Goal: Information Seeking & Learning: Learn about a topic

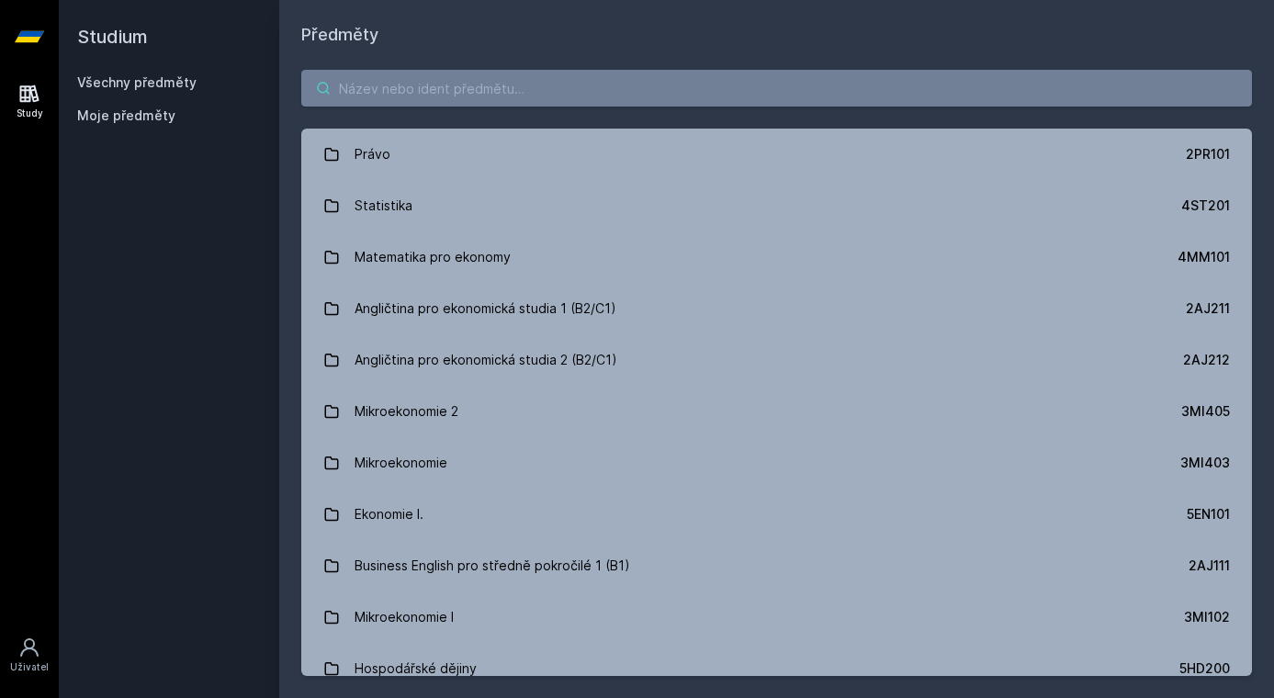
click at [506, 96] on input "search" at bounding box center [776, 88] width 951 height 37
paste input "4SA526"
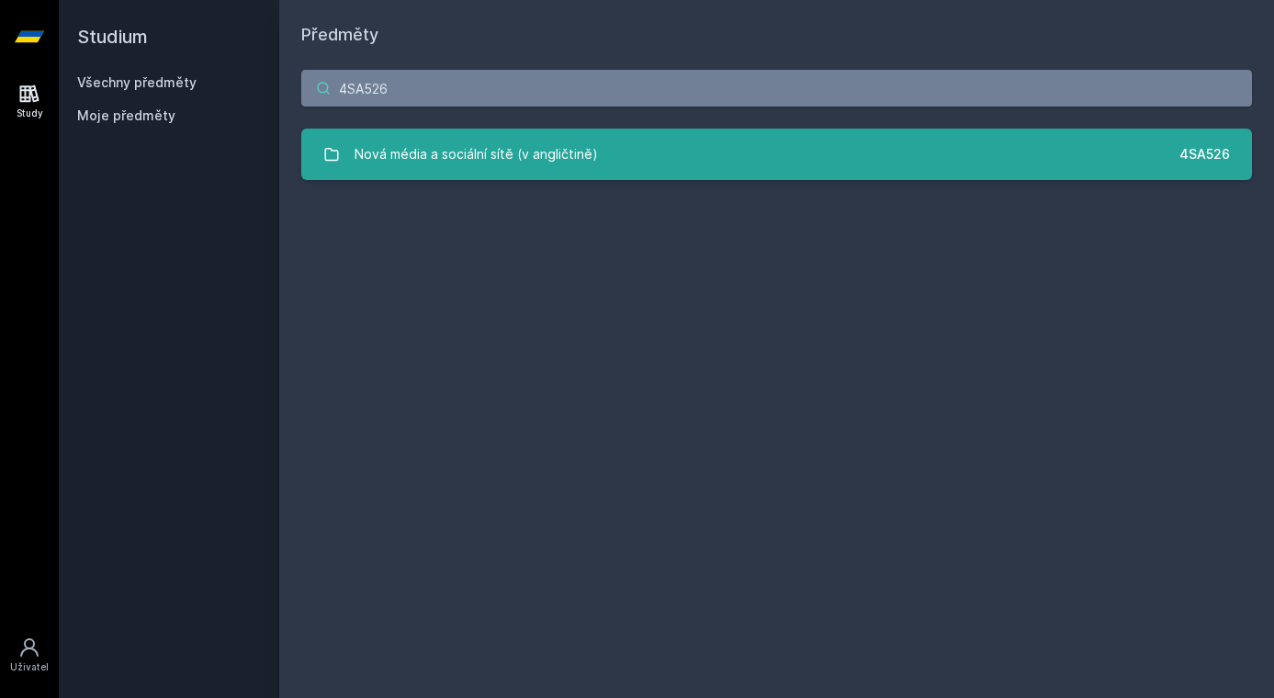
type input "4SA526"
click at [529, 168] on div "Nová média a sociální sítě (v angličtině)" at bounding box center [477, 154] width 244 height 37
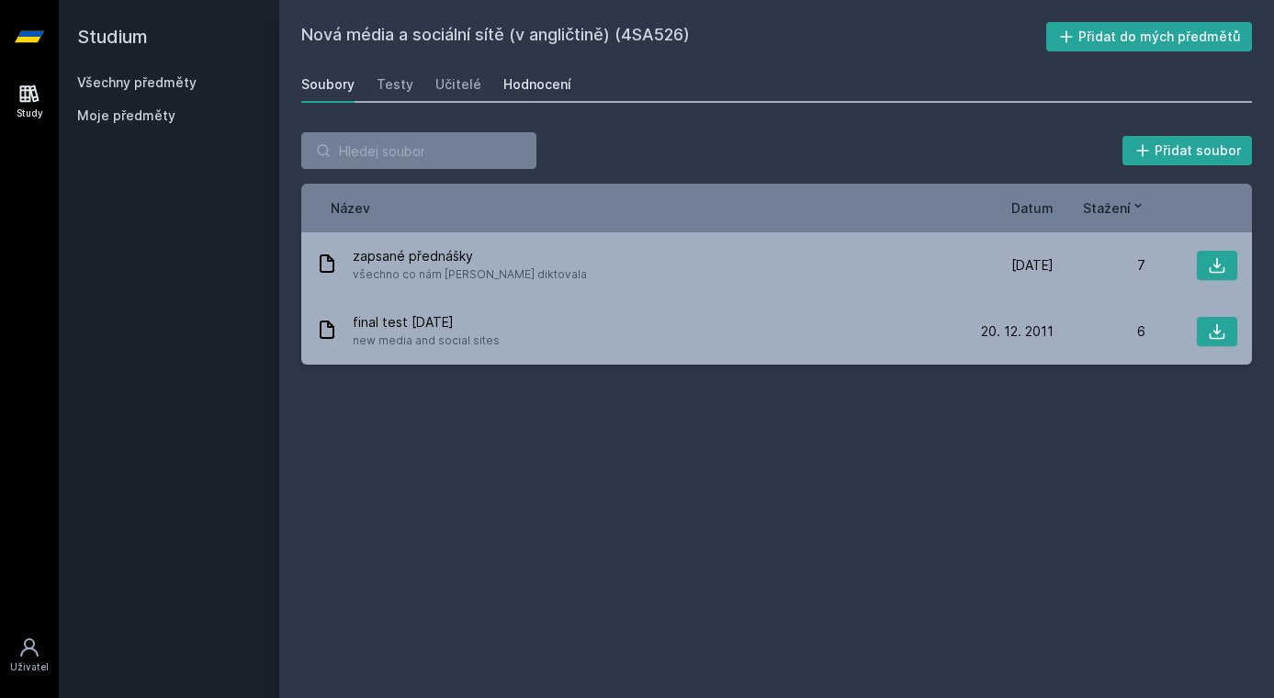
click at [540, 83] on div "Hodnocení" at bounding box center [538, 84] width 68 height 18
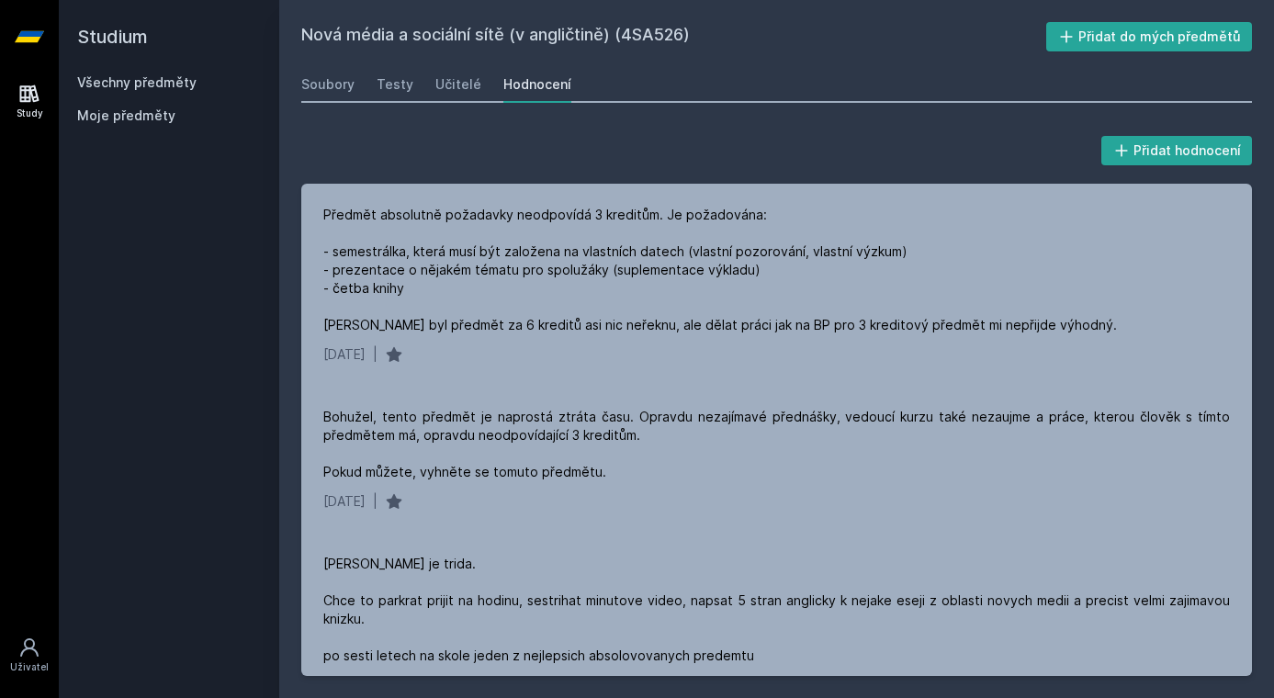
click at [117, 71] on h2 "Studium" at bounding box center [169, 37] width 184 height 74
click at [117, 83] on link "Všechny předměty" at bounding box center [136, 82] width 119 height 16
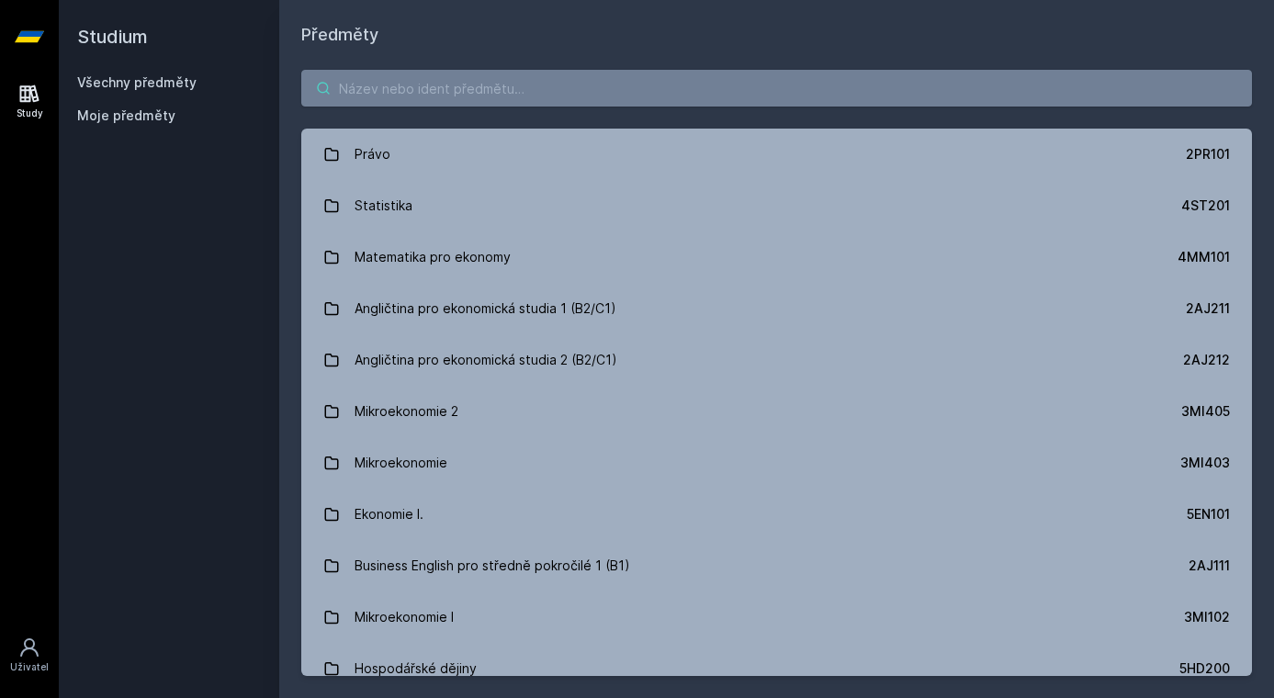
click at [628, 91] on input "search" at bounding box center [776, 88] width 951 height 37
paste input "4IT501"
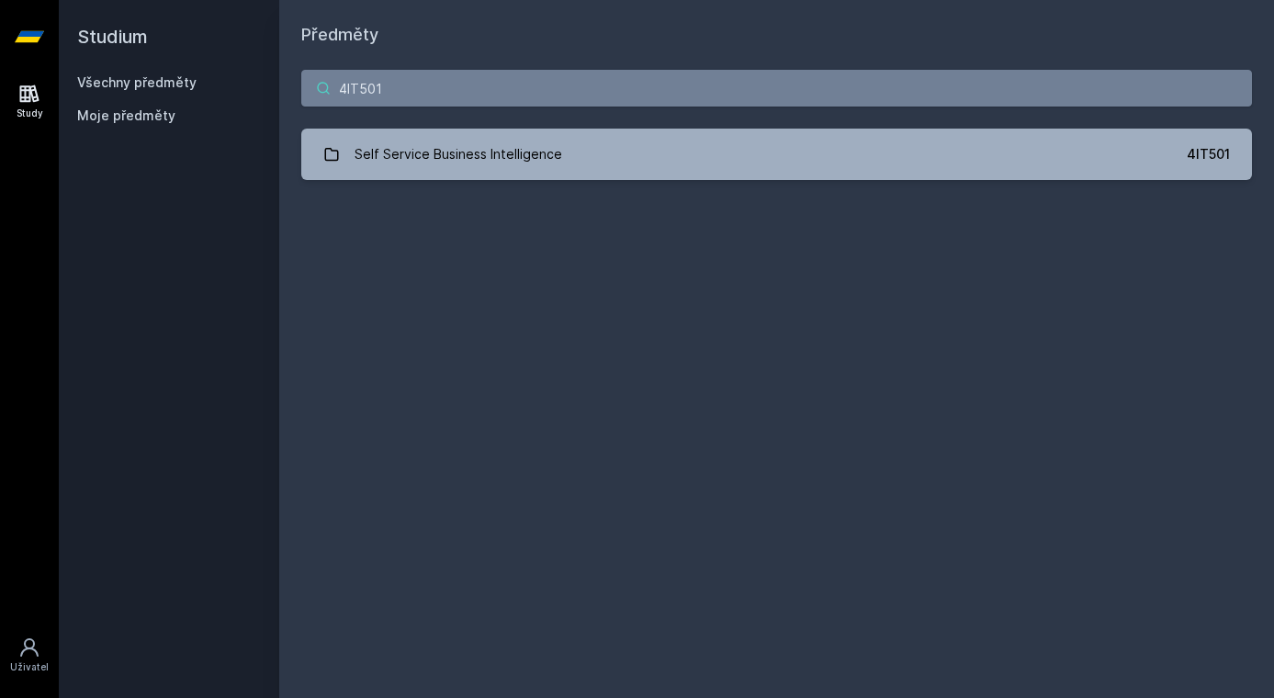
type input "4IT501"
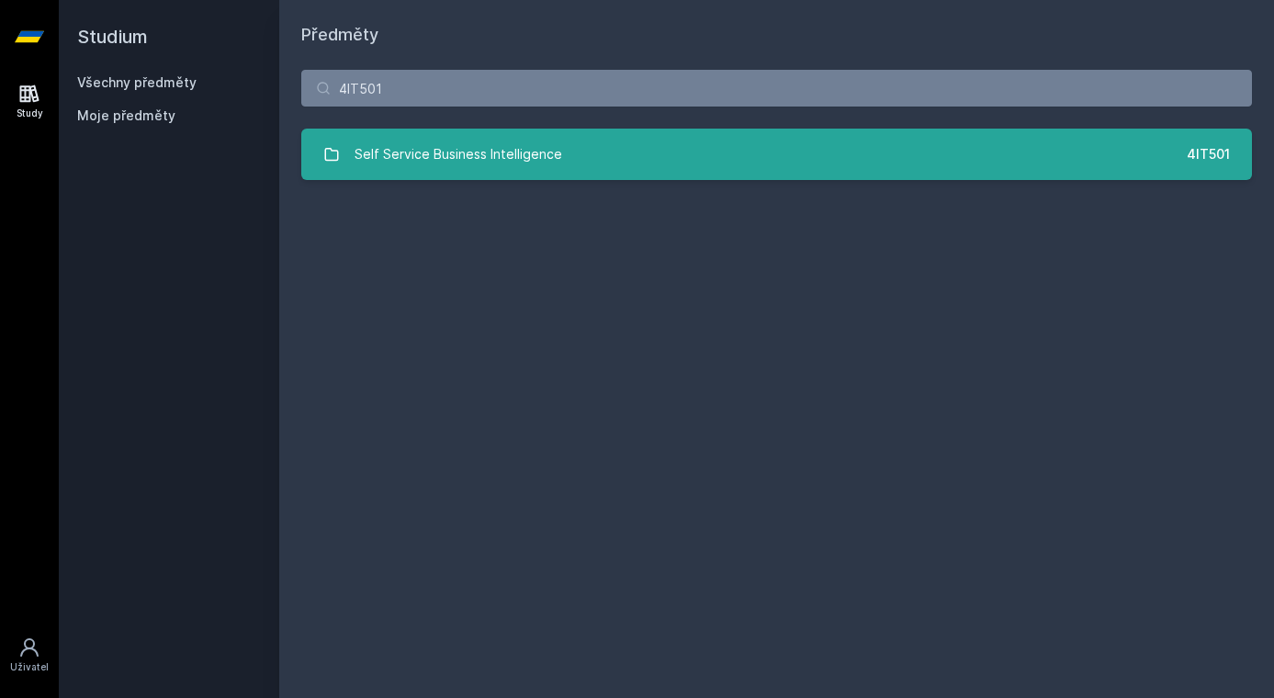
click at [628, 161] on link "Self Service Business Intelligence 4IT501" at bounding box center [776, 154] width 951 height 51
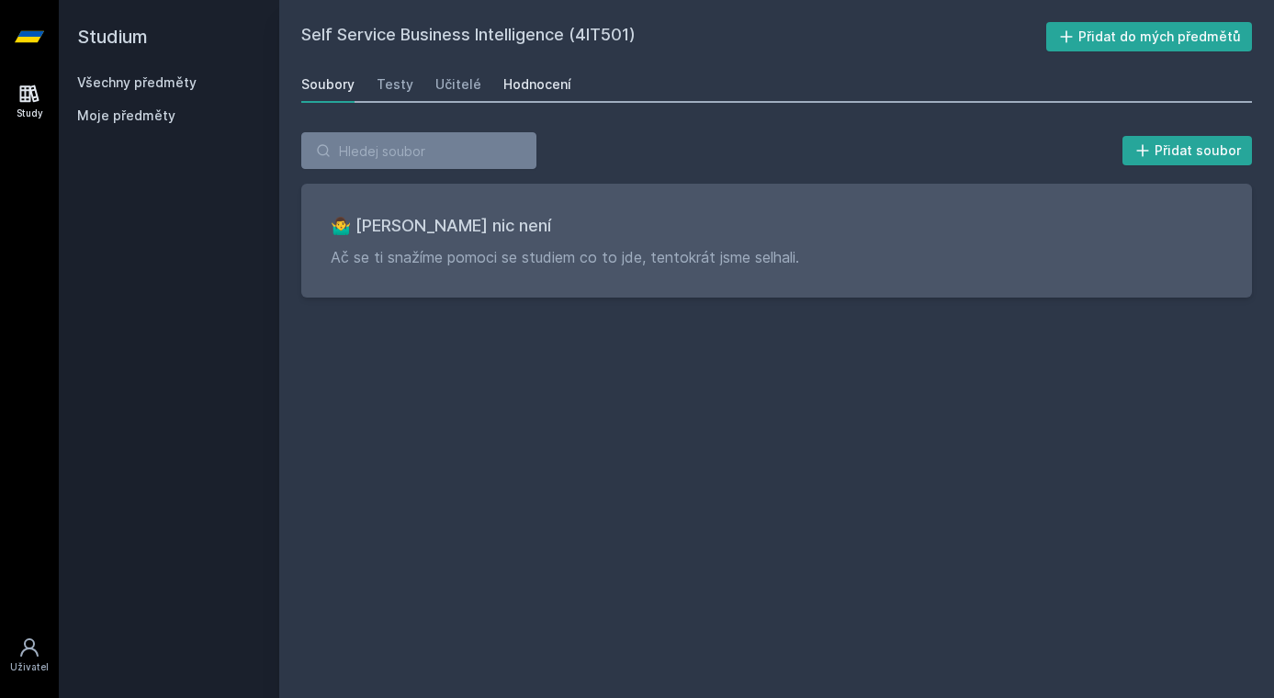
click at [558, 74] on link "Hodnocení" at bounding box center [538, 84] width 68 height 37
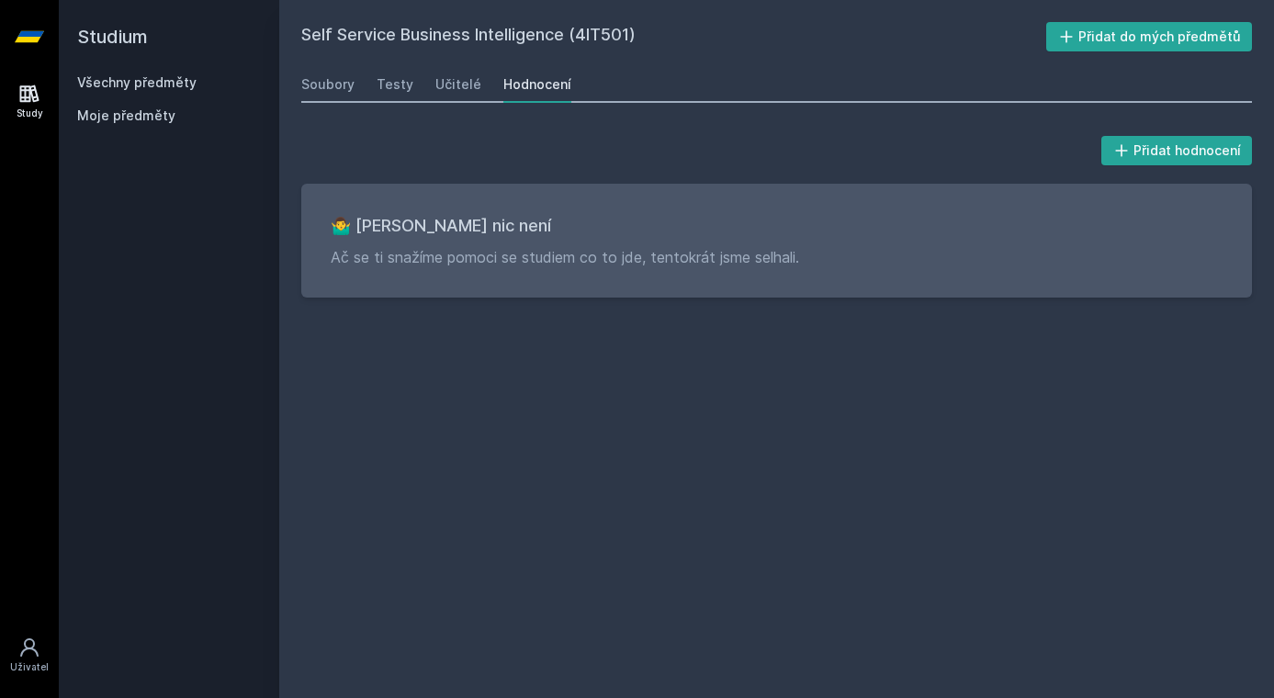
click at [152, 75] on link "Všechny předměty" at bounding box center [136, 82] width 119 height 16
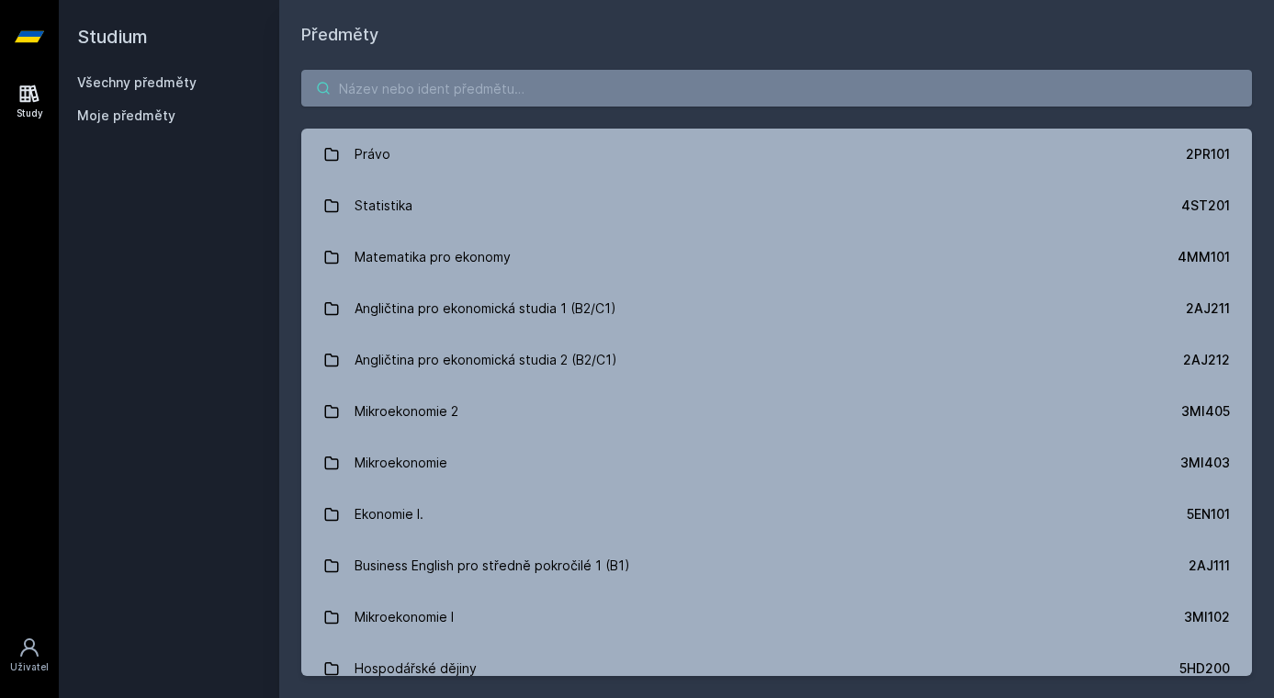
click at [611, 102] on input "search" at bounding box center [776, 88] width 951 height 37
paste input "4ME401"
type input "4ME401"
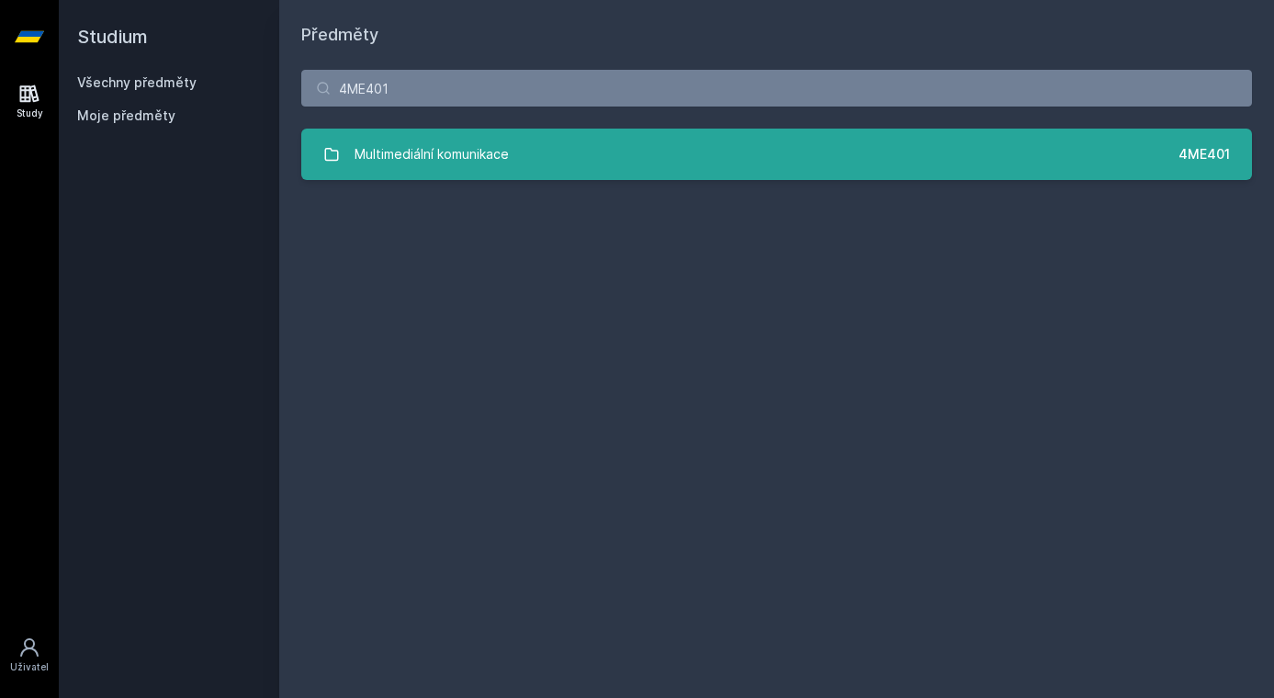
click at [630, 161] on link "Multimediální komunikace 4ME401" at bounding box center [776, 154] width 951 height 51
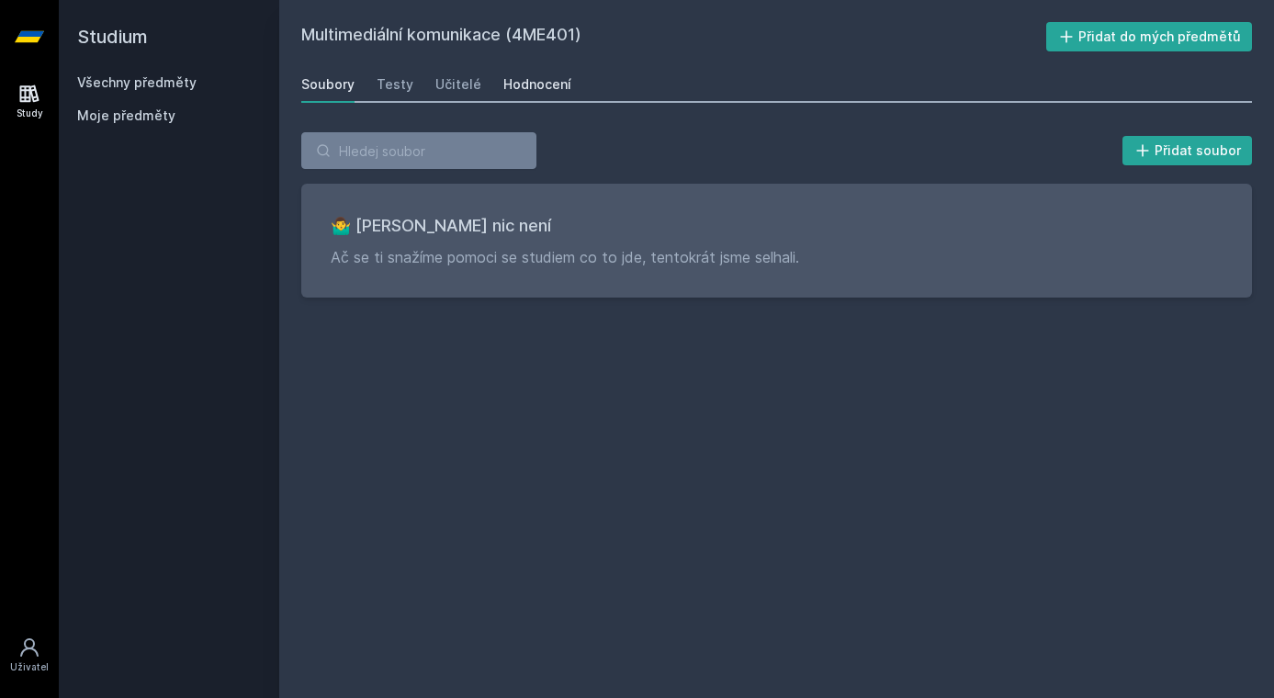
click at [518, 80] on div "Hodnocení" at bounding box center [538, 84] width 68 height 18
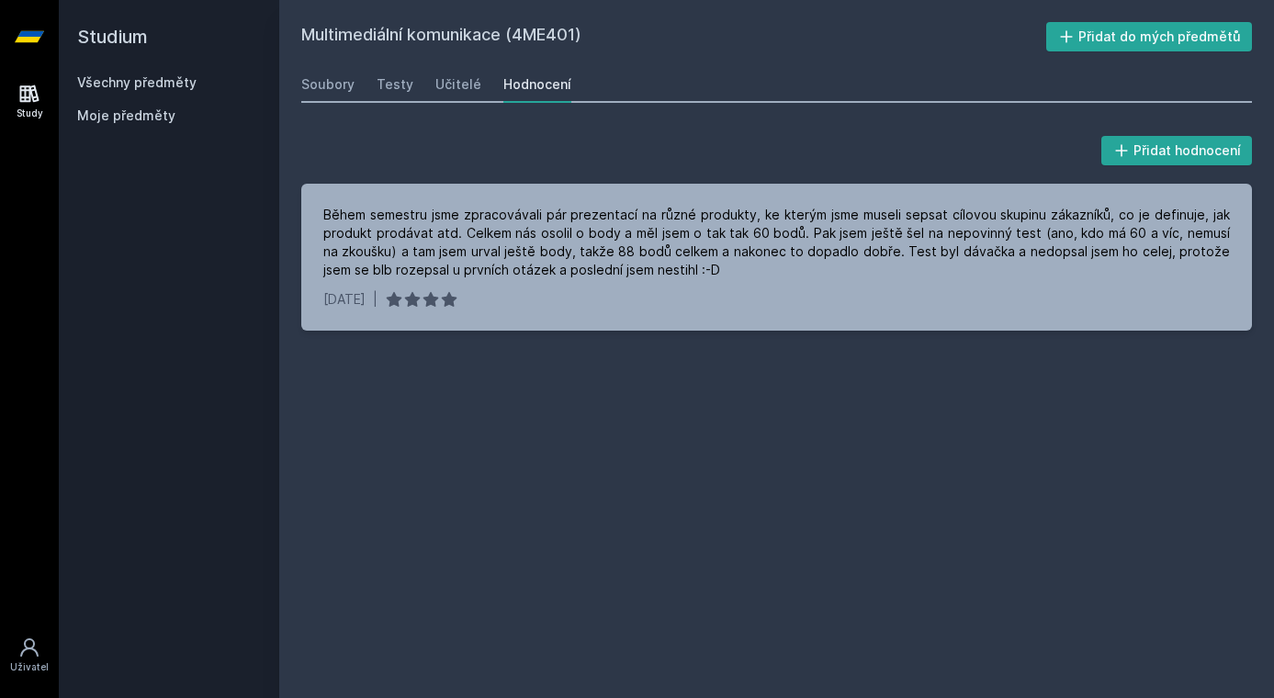
click at [150, 83] on link "Všechny předměty" at bounding box center [136, 82] width 119 height 16
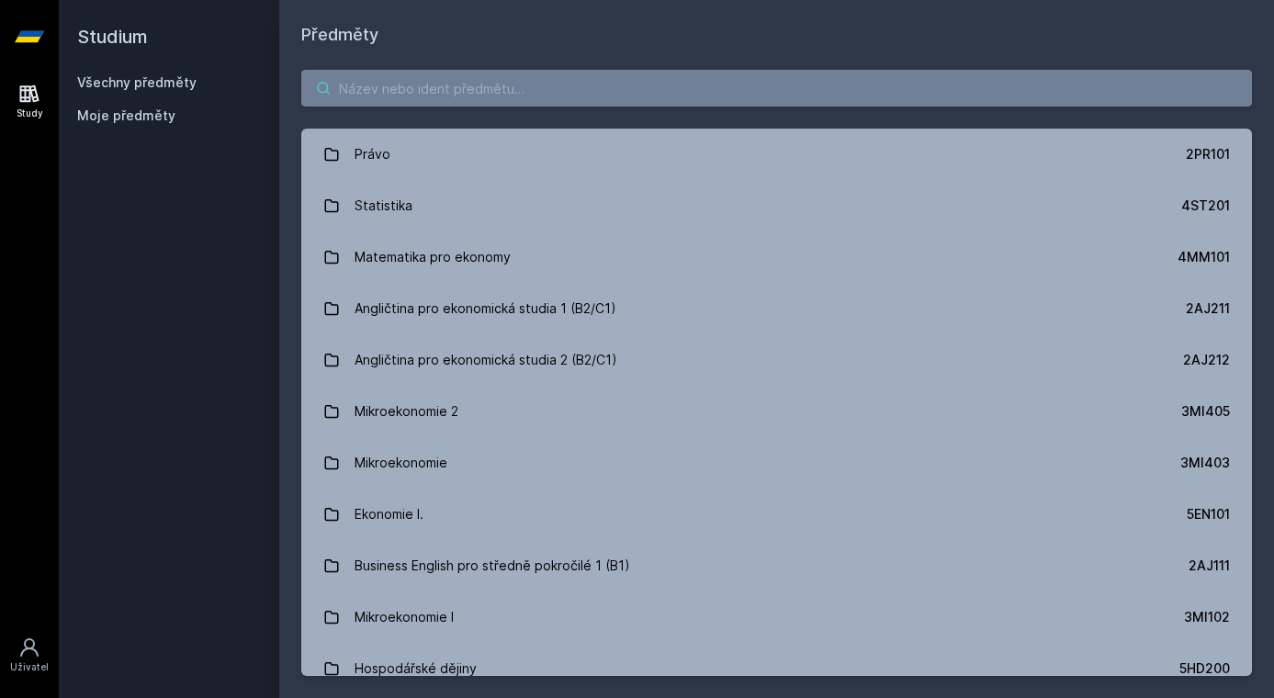
click at [558, 98] on input "search" at bounding box center [776, 88] width 951 height 37
paste input "4IT550"
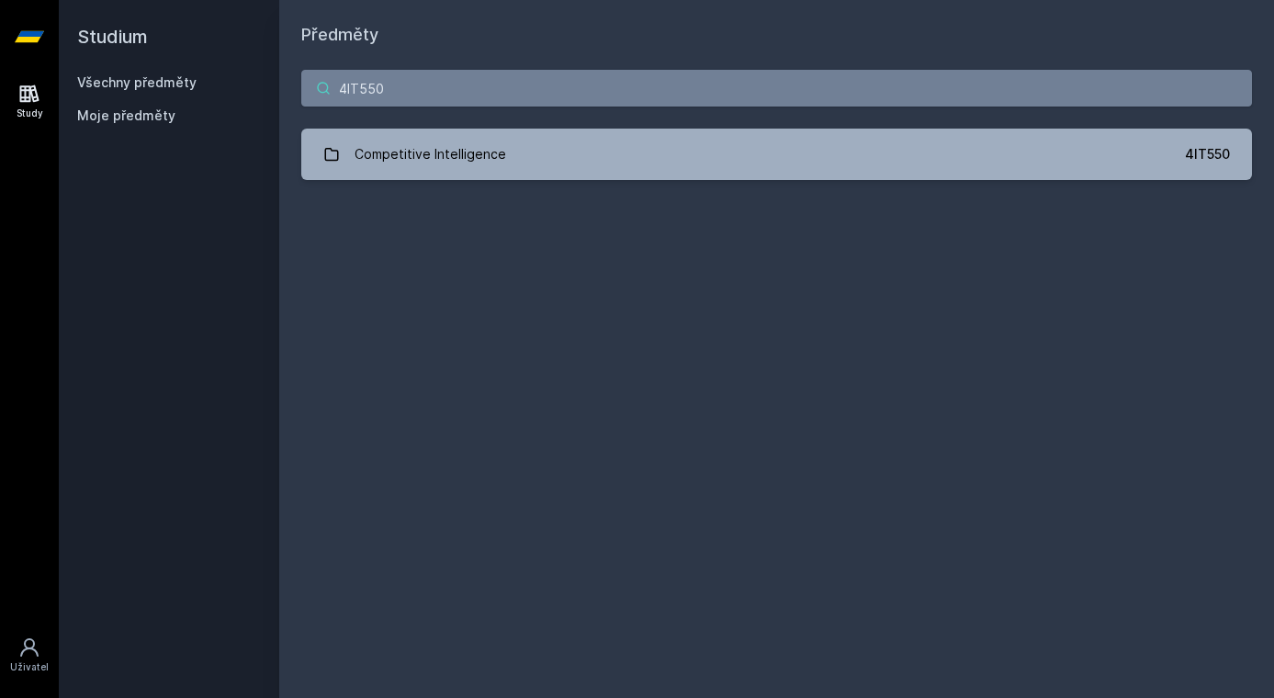
type input "4IT550"
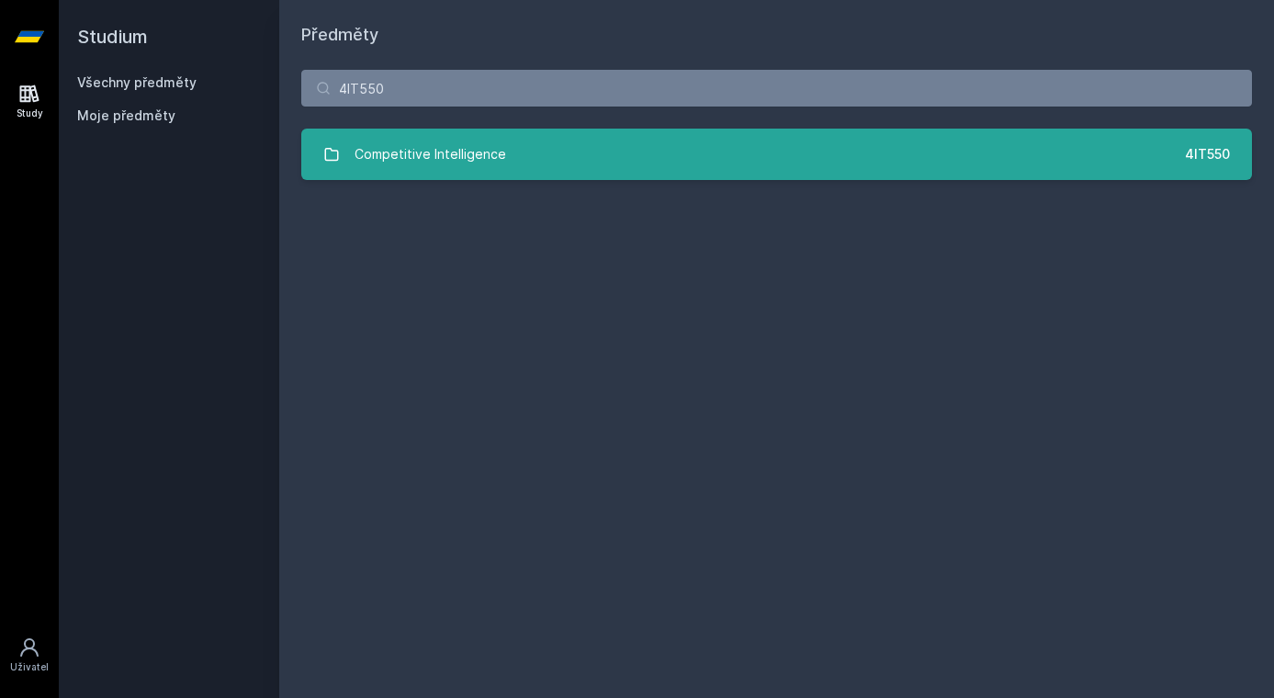
click at [571, 160] on link "Competitive Intelligence 4IT550" at bounding box center [776, 154] width 951 height 51
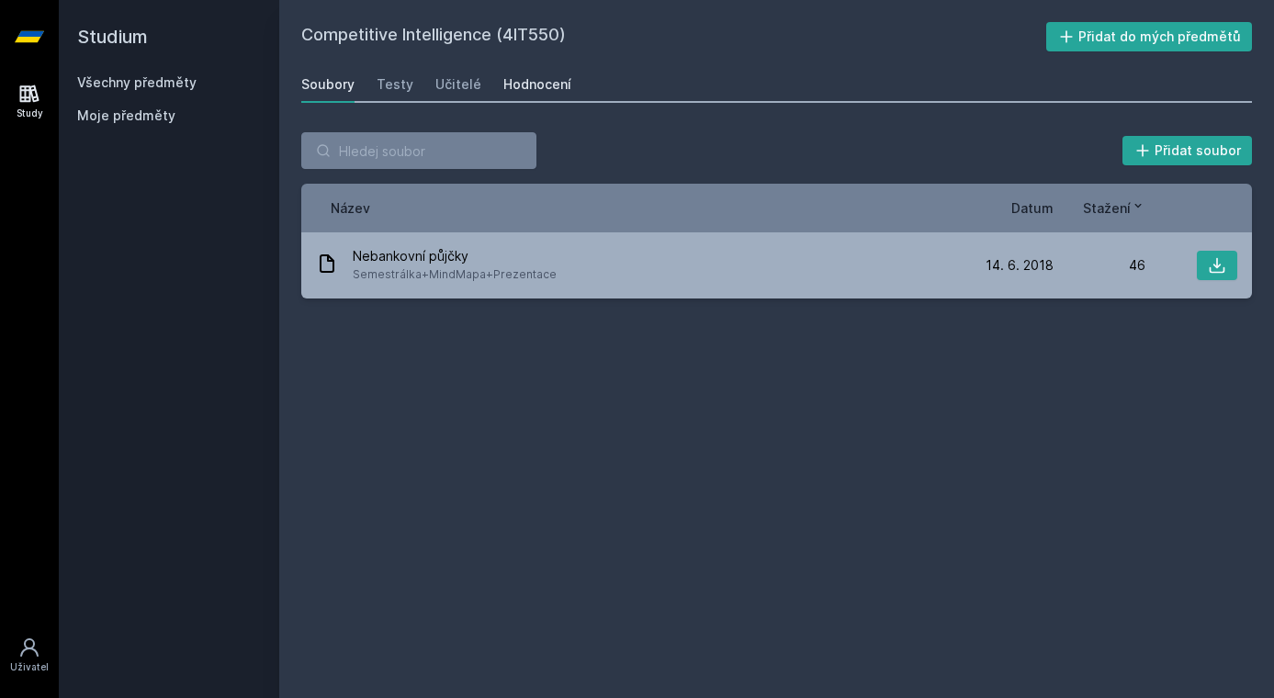
click at [545, 74] on link "Hodnocení" at bounding box center [538, 84] width 68 height 37
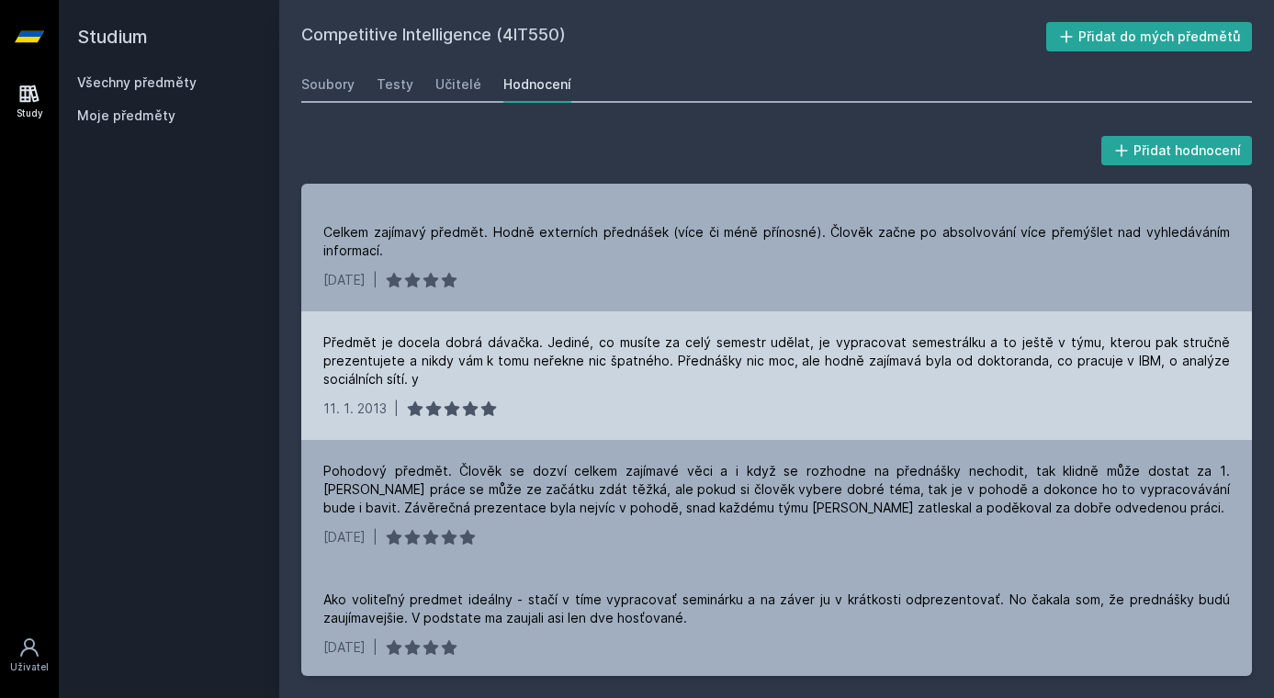
scroll to position [793, 0]
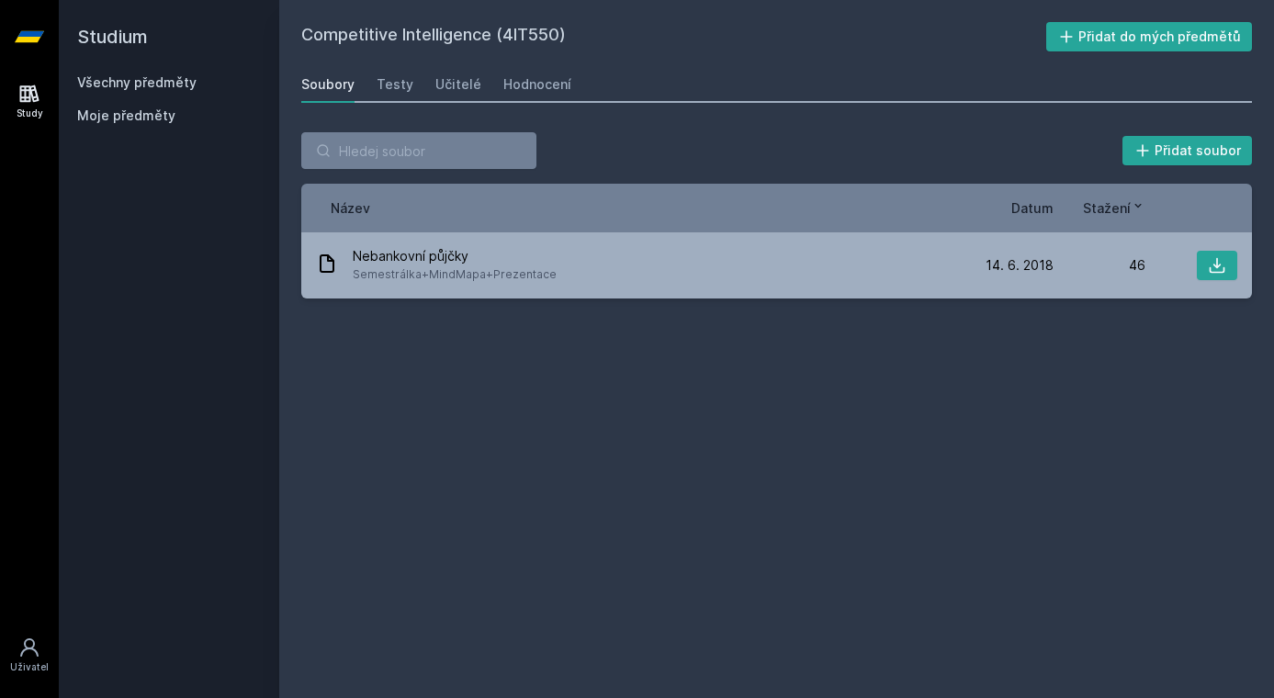
click at [180, 89] on link "Všechny předměty" at bounding box center [136, 82] width 119 height 16
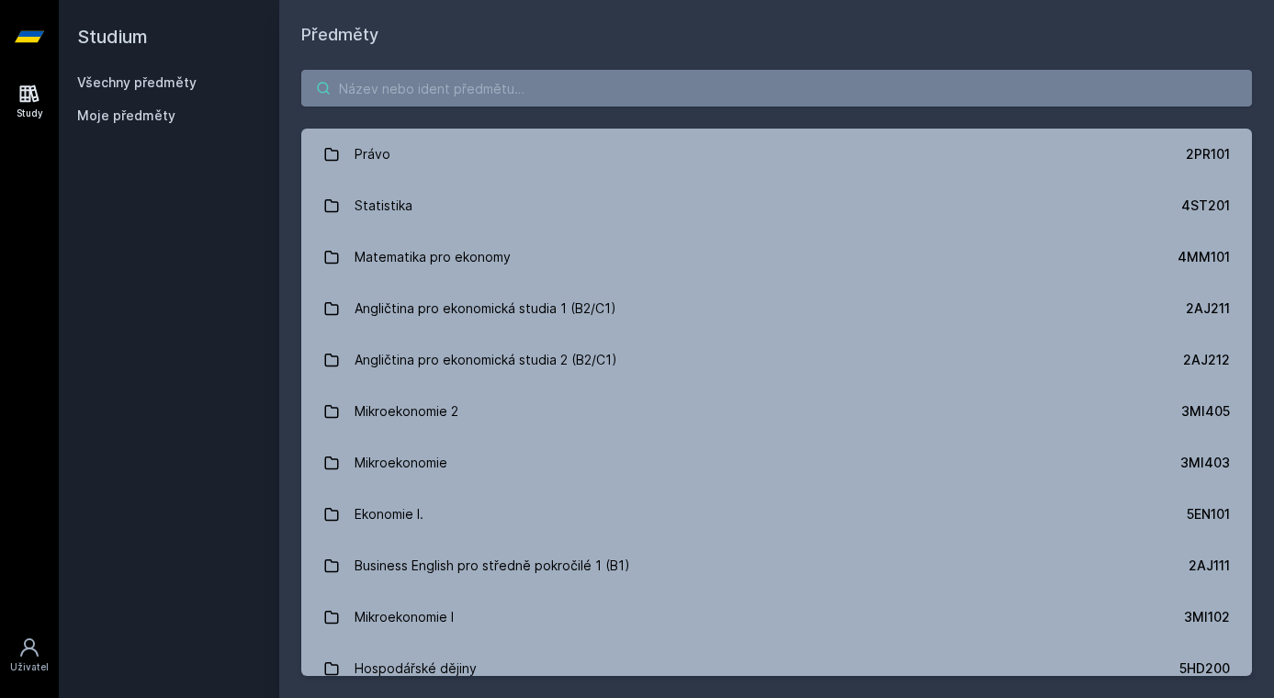
click at [622, 85] on input "search" at bounding box center [776, 88] width 951 height 37
paste input "2PR441"
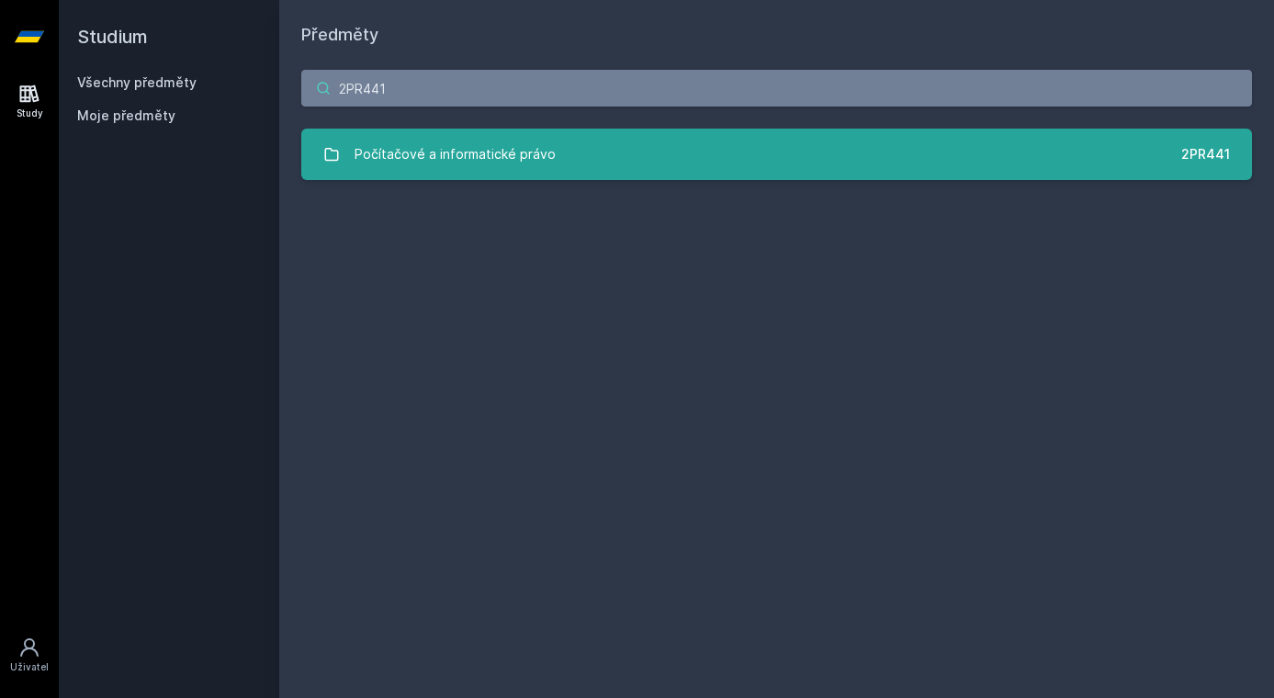
type input "2PR441"
click at [634, 139] on link "Počítačové a informatické právo 2PR441" at bounding box center [776, 154] width 951 height 51
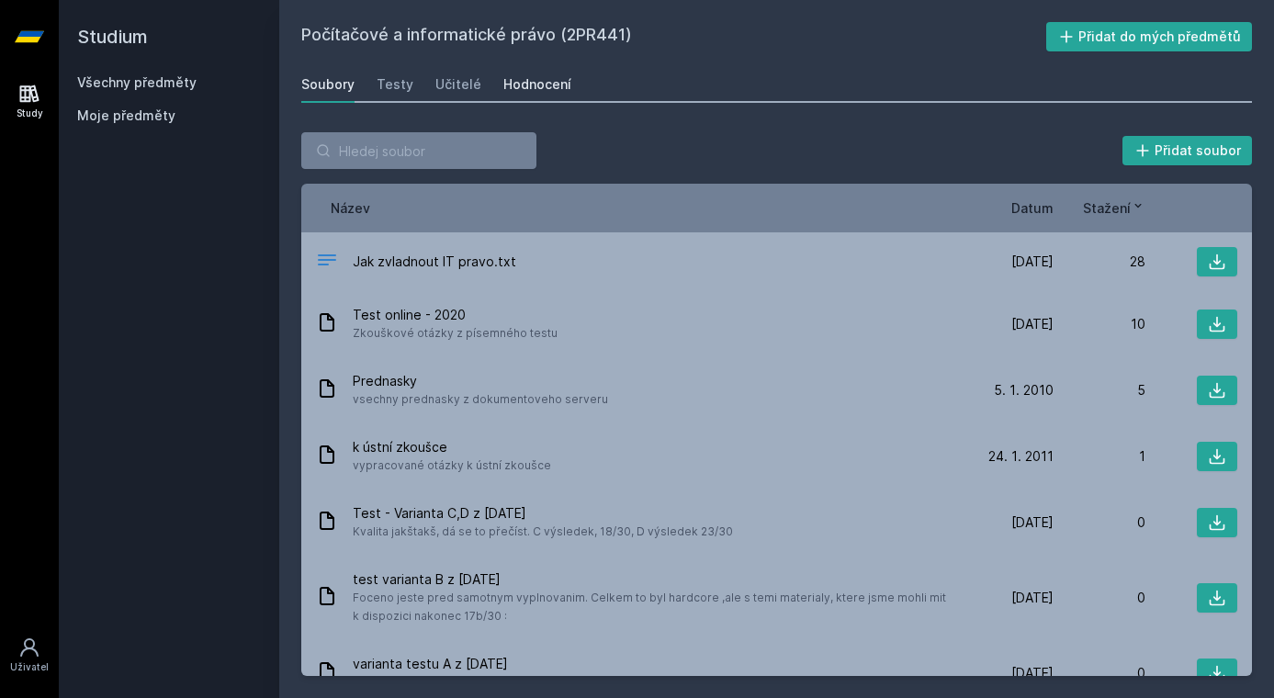
click at [505, 89] on div "Hodnocení" at bounding box center [538, 84] width 68 height 18
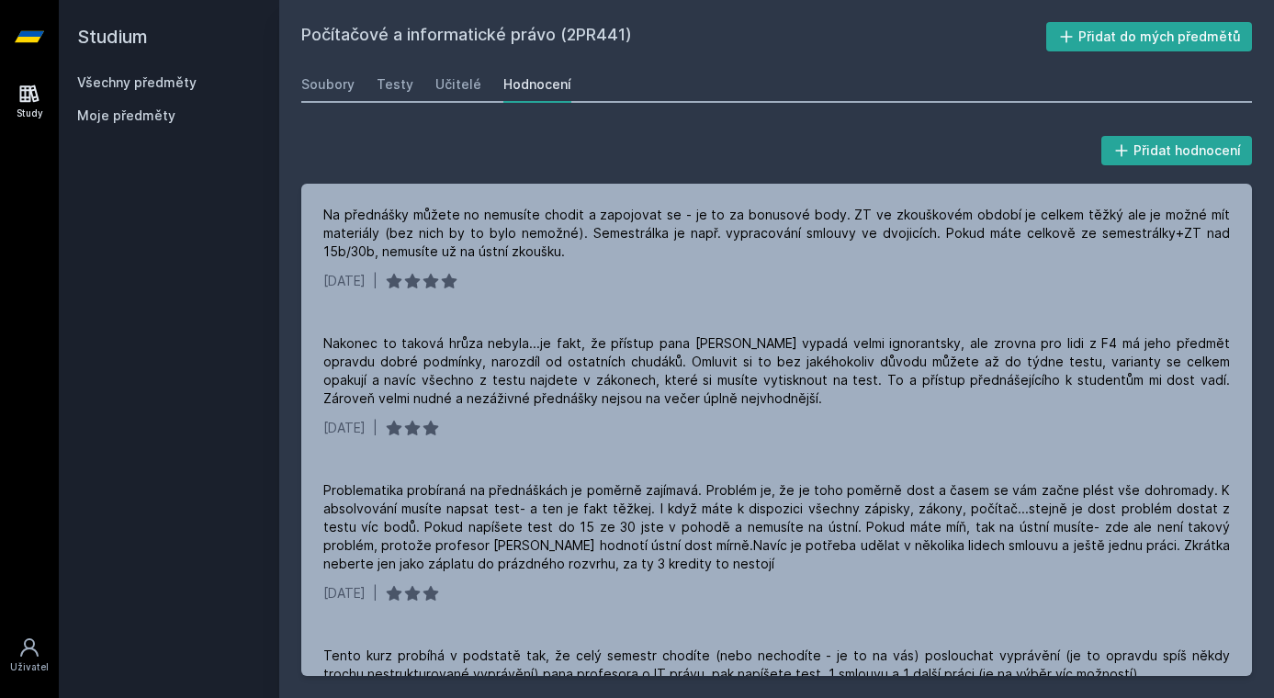
click at [172, 2] on h2 "Studium" at bounding box center [169, 37] width 184 height 74
click at [182, 83] on link "Všechny předměty" at bounding box center [136, 82] width 119 height 16
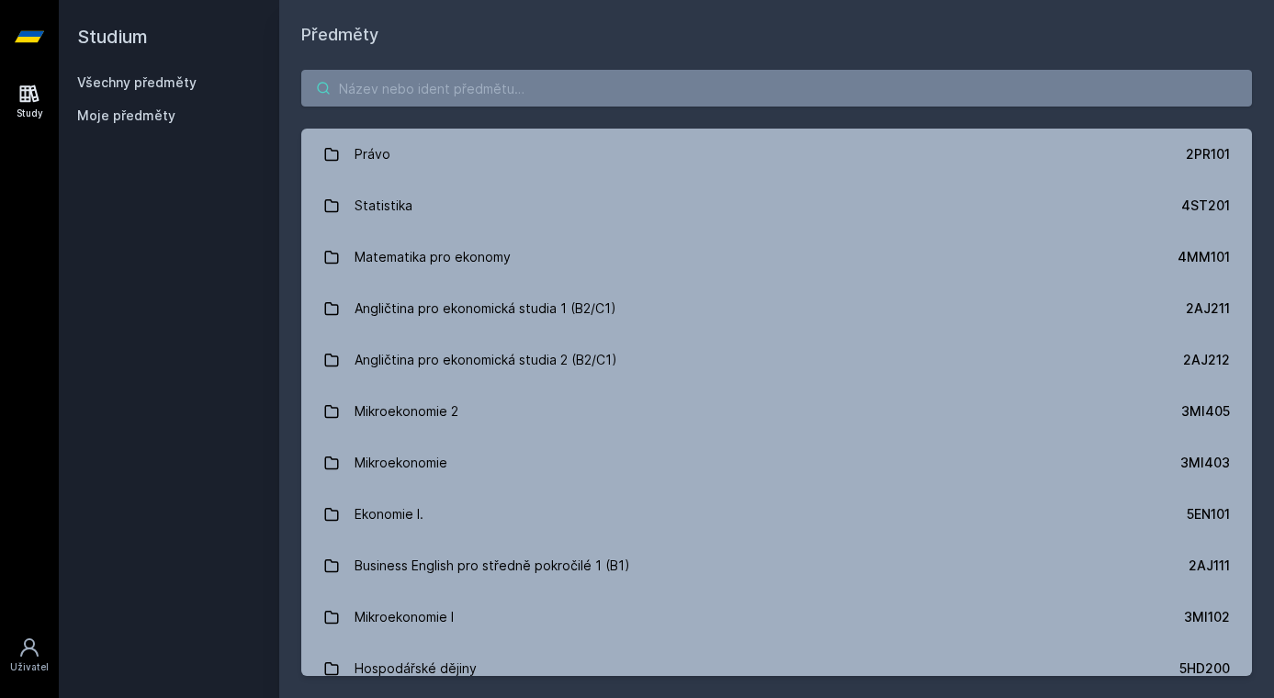
click at [420, 102] on input "search" at bounding box center [776, 88] width 951 height 37
paste input "4ME484"
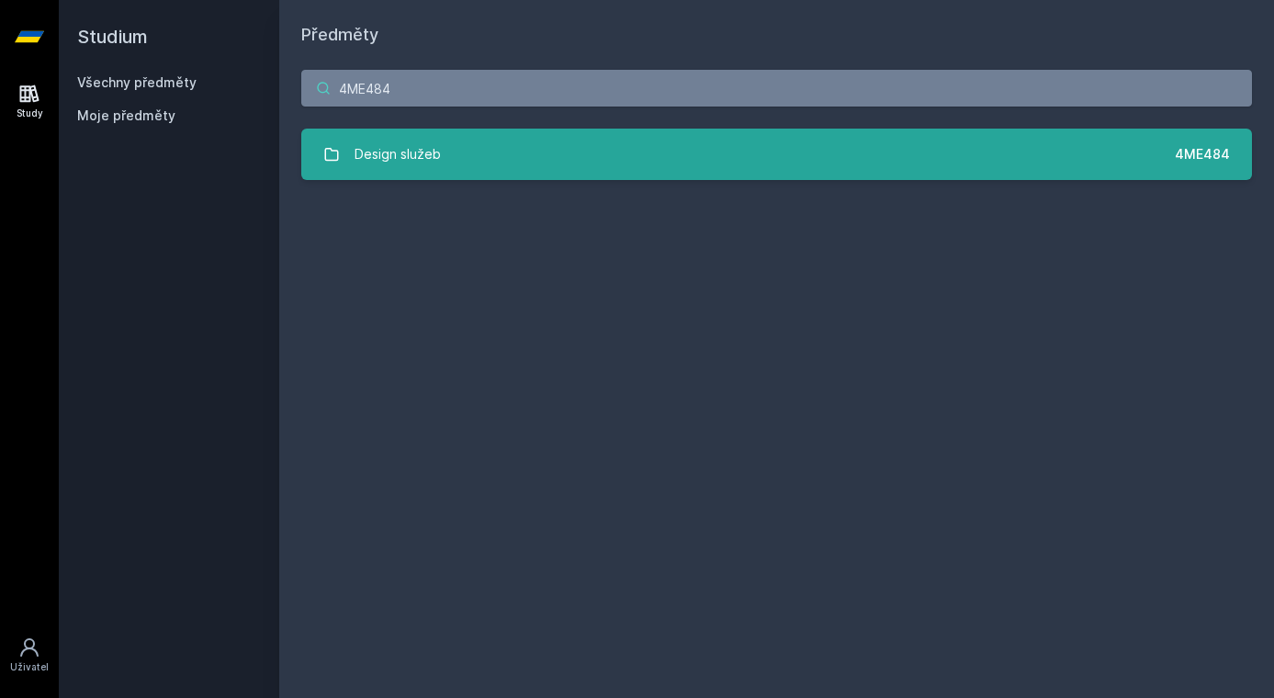
type input "4ME484"
click at [434, 139] on div "Design služeb" at bounding box center [398, 154] width 86 height 37
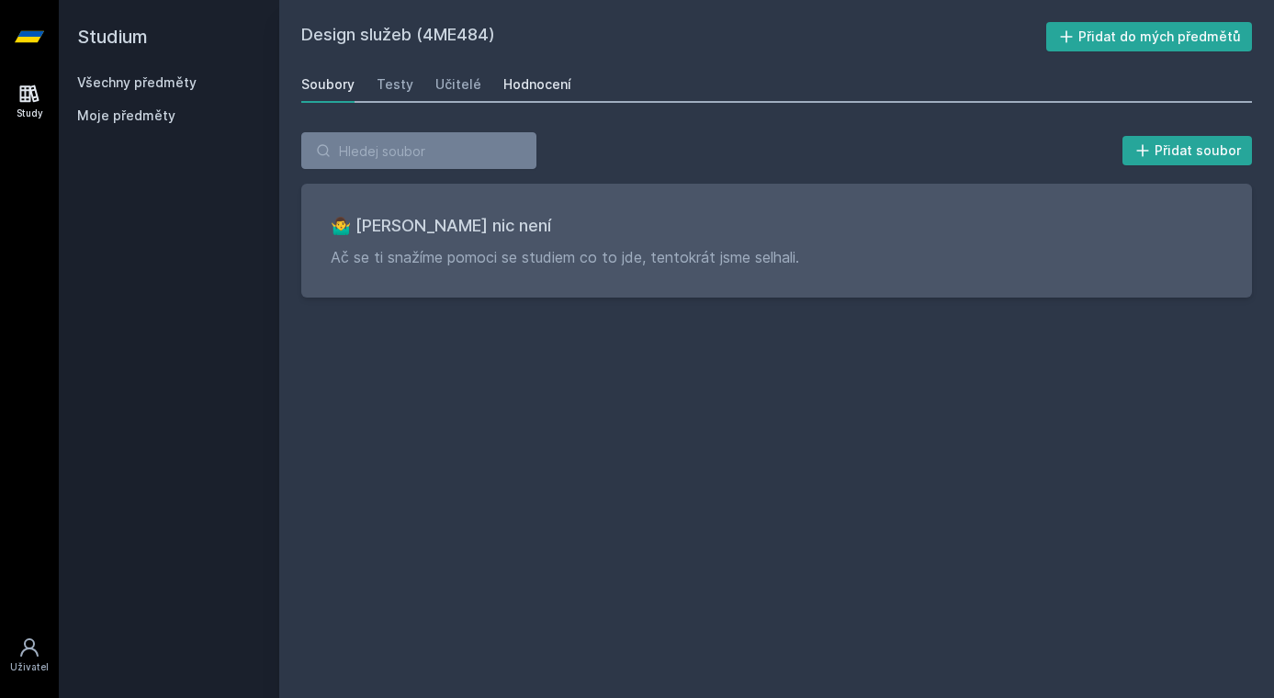
click at [532, 84] on div "Hodnocení" at bounding box center [538, 84] width 68 height 18
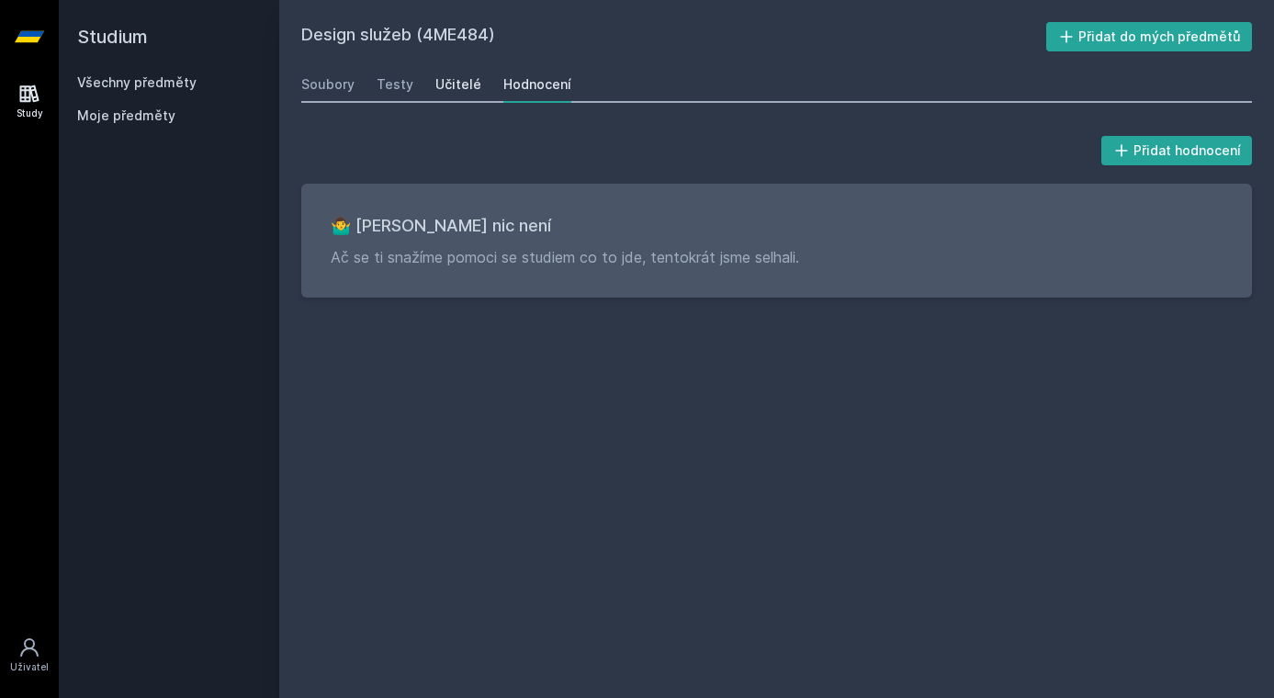
click at [465, 84] on div "Učitelé" at bounding box center [459, 84] width 46 height 18
click at [168, 69] on h2 "Studium" at bounding box center [169, 37] width 184 height 74
click at [172, 79] on link "Všechny předměty" at bounding box center [136, 82] width 119 height 16
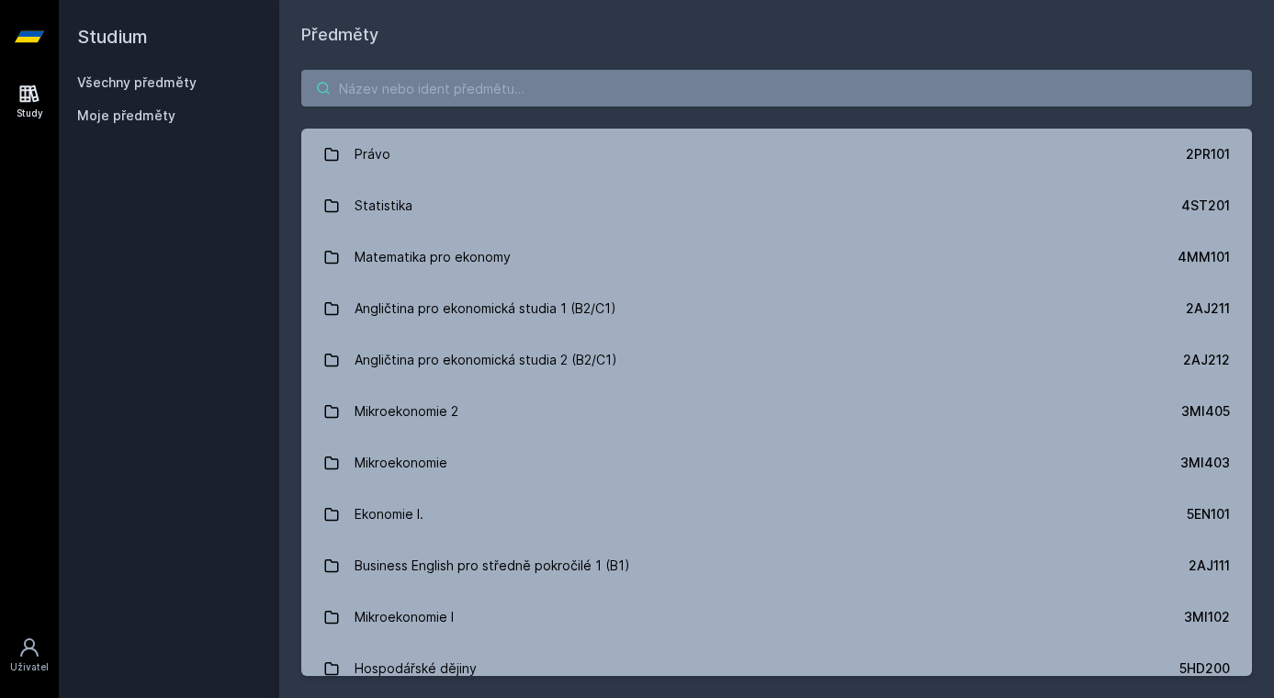
click at [482, 96] on input "search" at bounding box center [776, 88] width 951 height 37
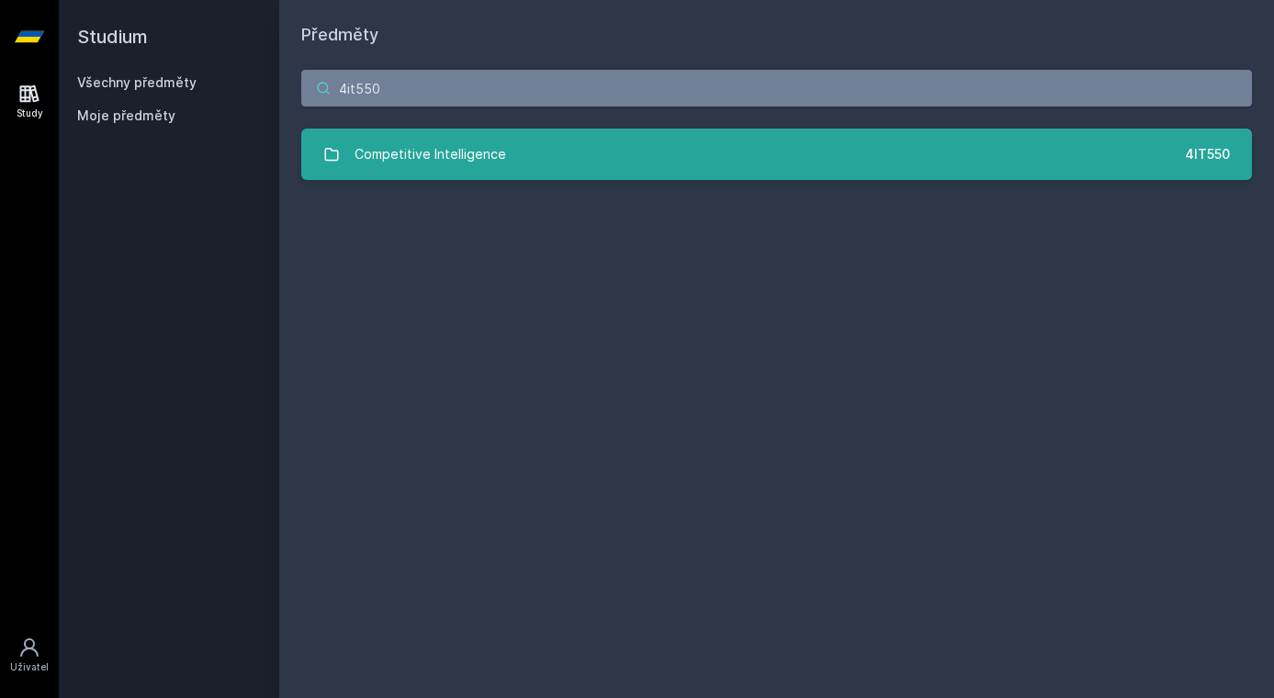
type input "4it550"
click at [510, 163] on link "Competitive Intelligence 4IT550" at bounding box center [776, 154] width 951 height 51
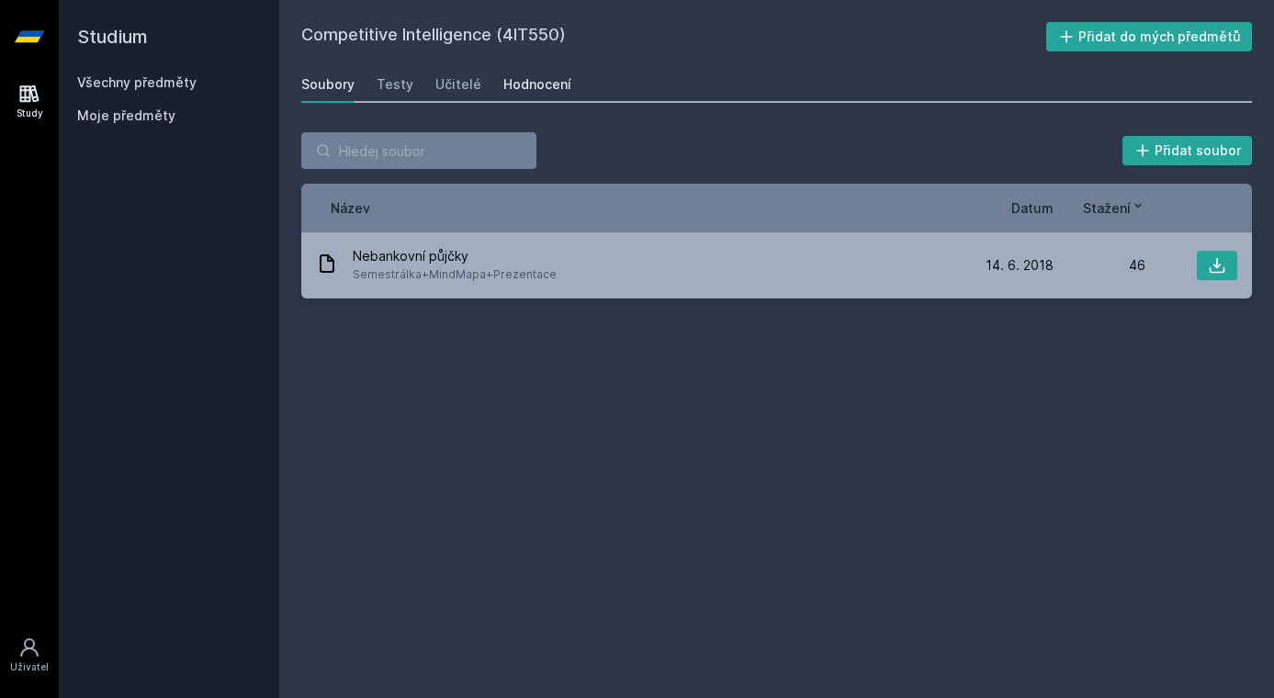
click at [537, 82] on div "Hodnocení" at bounding box center [538, 84] width 68 height 18
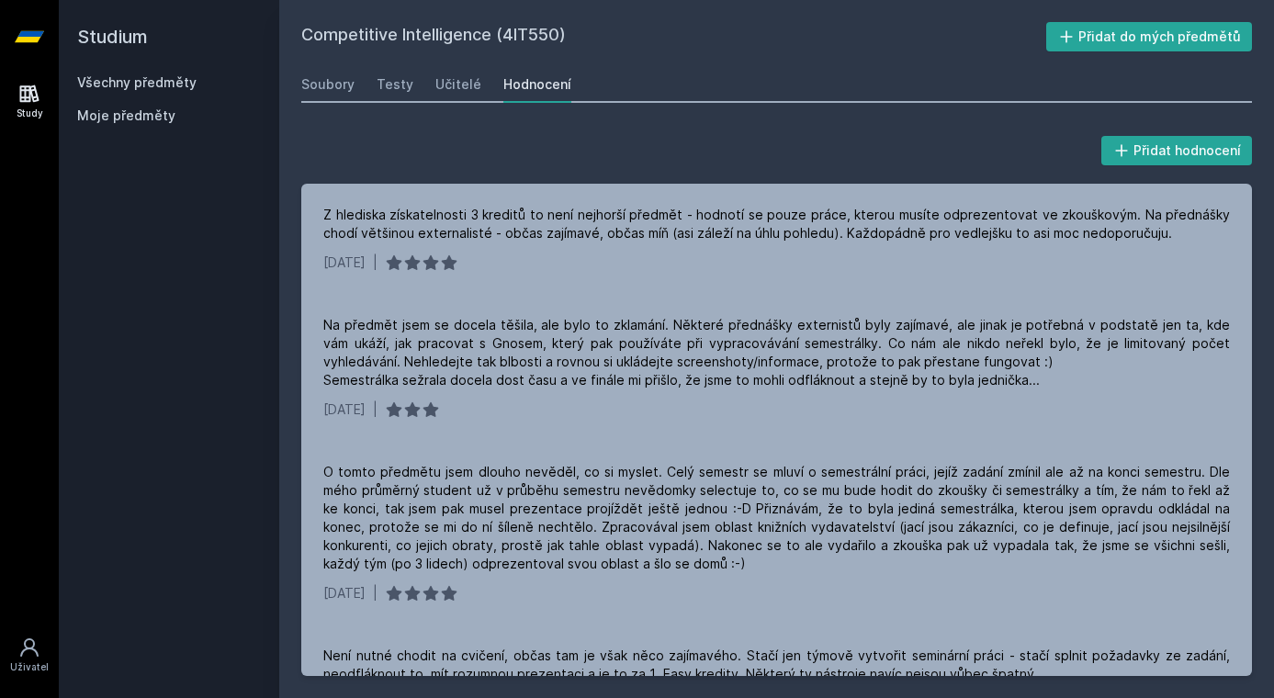
click at [386, 42] on h2 "Competitive Intelligence (4IT550)" at bounding box center [673, 36] width 745 height 29
drag, startPoint x: 494, startPoint y: 32, endPoint x: 274, endPoint y: 31, distance: 220.5
click at [272, 31] on div "Studium Všechny předměty Moje předměty Competitive Intelligence (4IT550) Přidat…" at bounding box center [667, 349] width 1216 height 698
click at [483, 24] on h2 "Competitive Intelligence (4IT550)" at bounding box center [673, 36] width 745 height 29
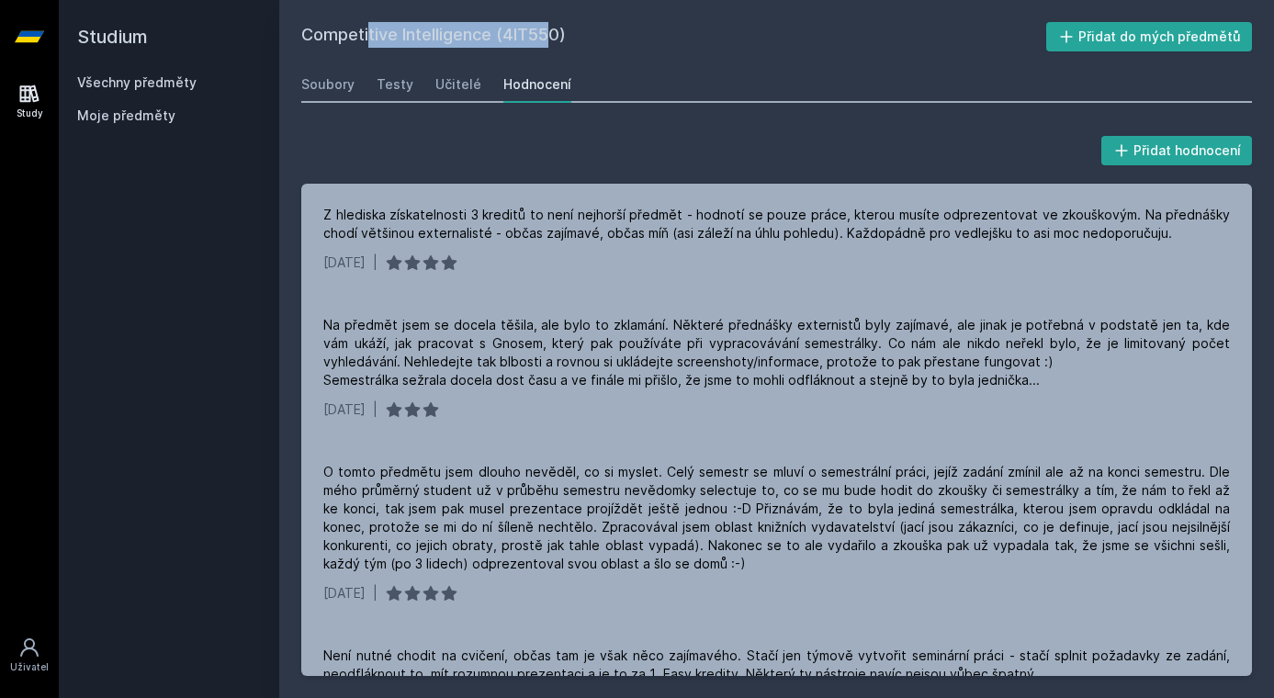
drag, startPoint x: 493, startPoint y: 32, endPoint x: 306, endPoint y: 36, distance: 186.6
click at [306, 36] on h2 "Competitive Intelligence (4IT550)" at bounding box center [673, 36] width 745 height 29
copy h2 "Competitive Intelligence"
click at [187, 82] on link "Všechny předměty" at bounding box center [136, 82] width 119 height 16
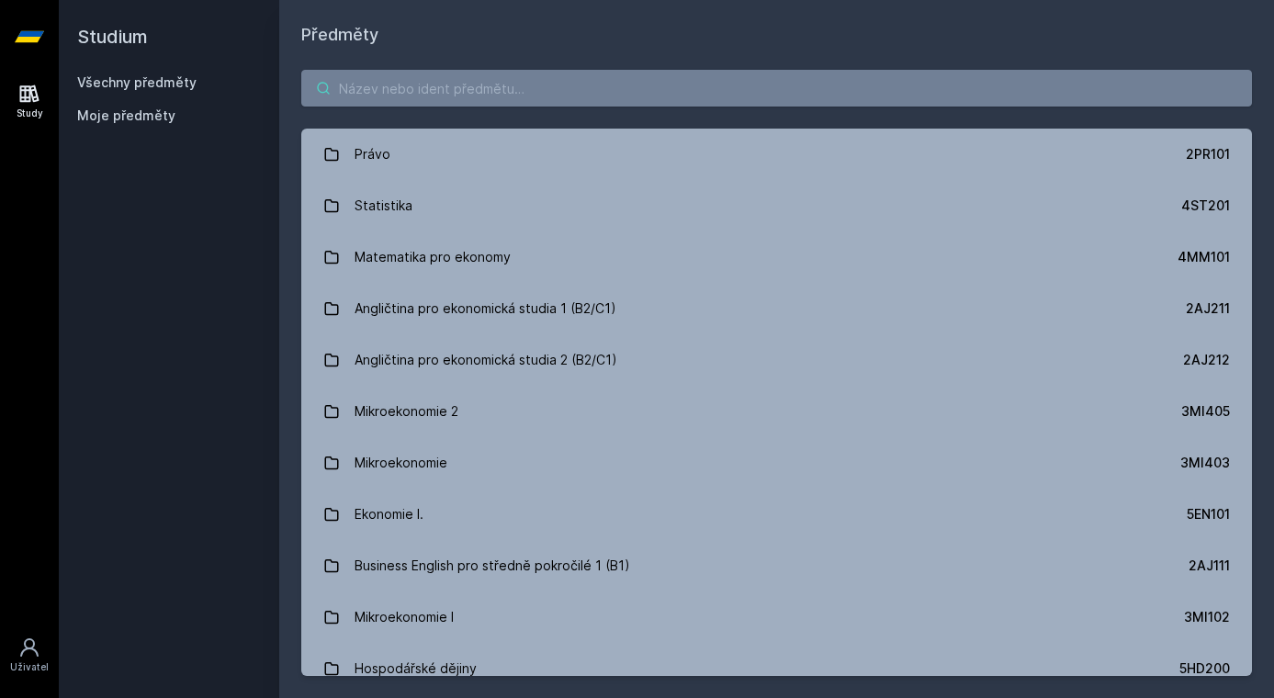
click at [498, 74] on input "search" at bounding box center [776, 88] width 951 height 37
paste input "4SA526"
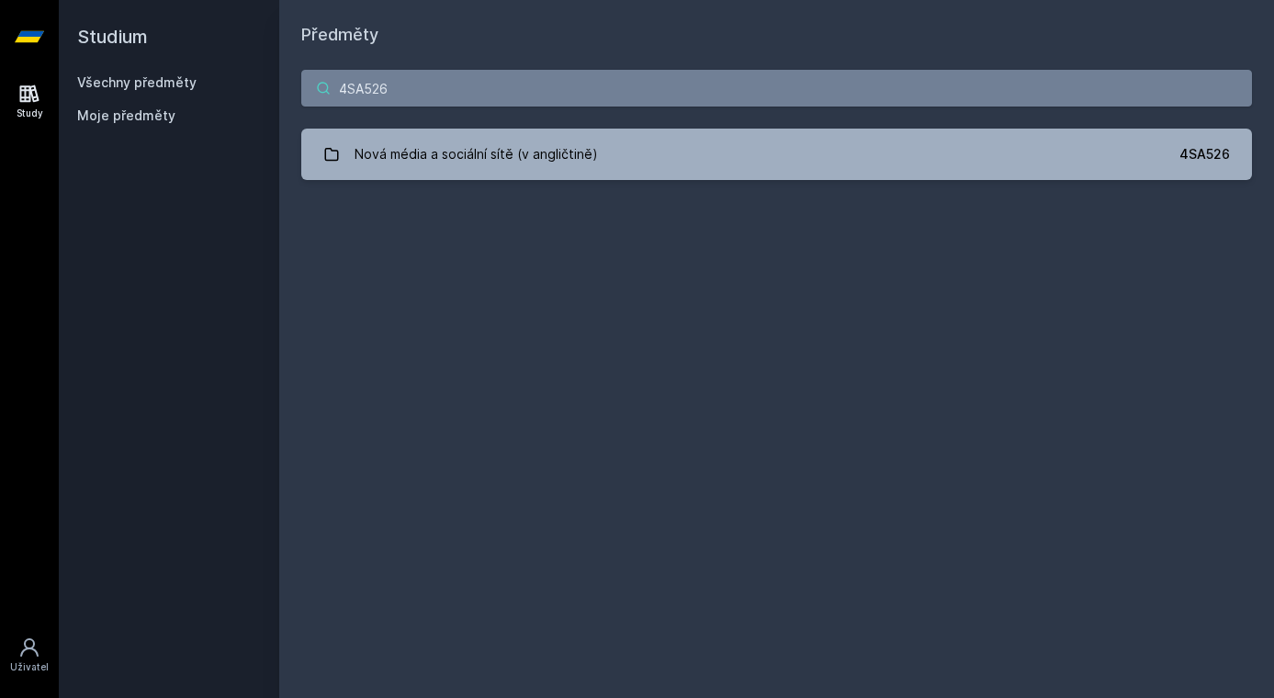
type input "4SA526"
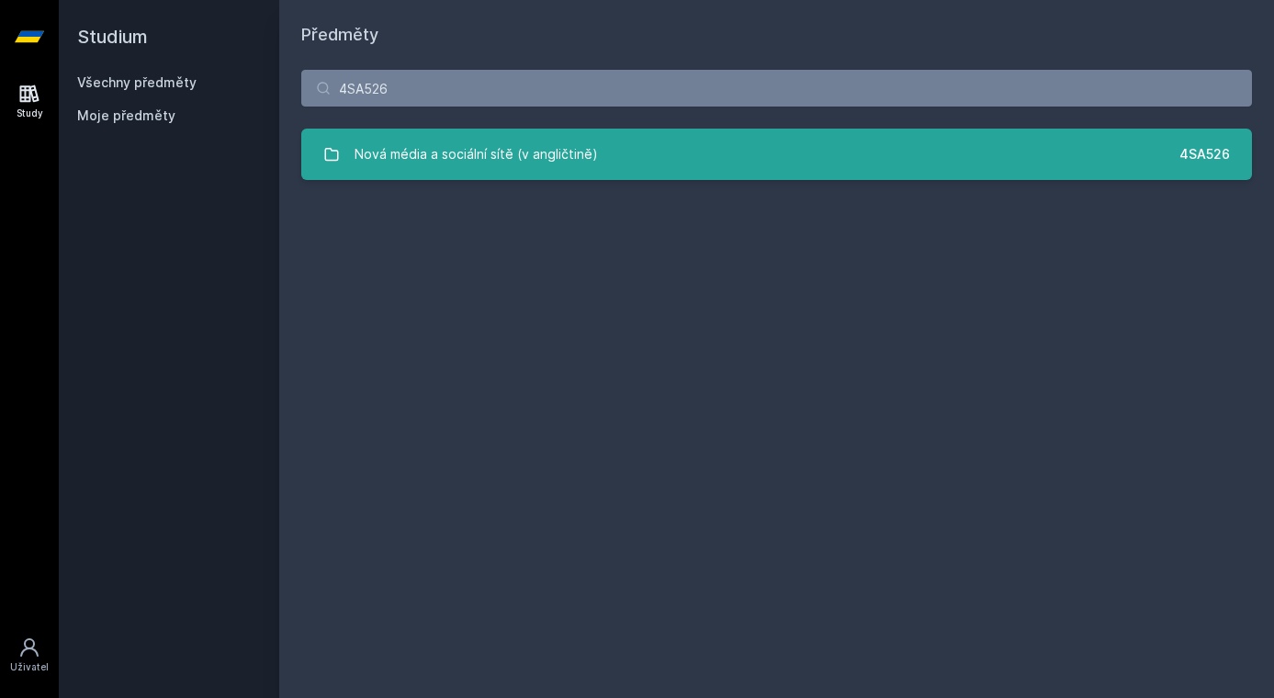
click at [507, 153] on div "Nová média a sociální sítě (v angličtině)" at bounding box center [477, 154] width 244 height 37
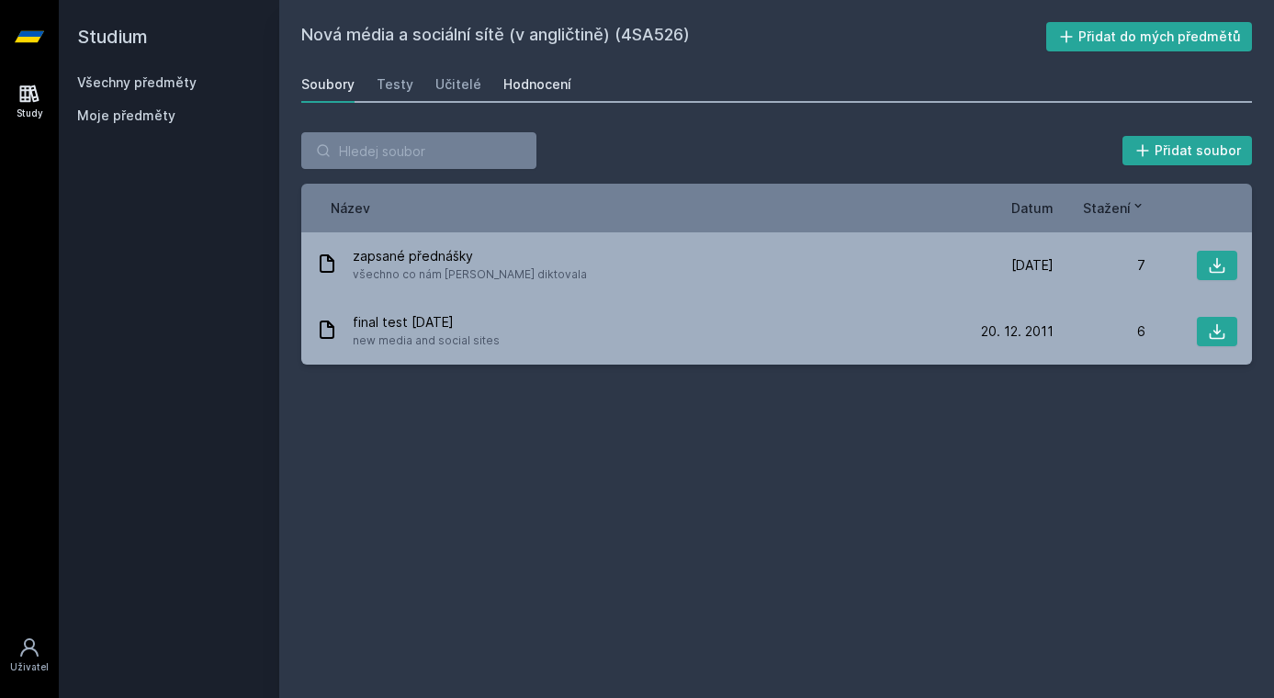
click at [528, 81] on div "Hodnocení" at bounding box center [538, 84] width 68 height 18
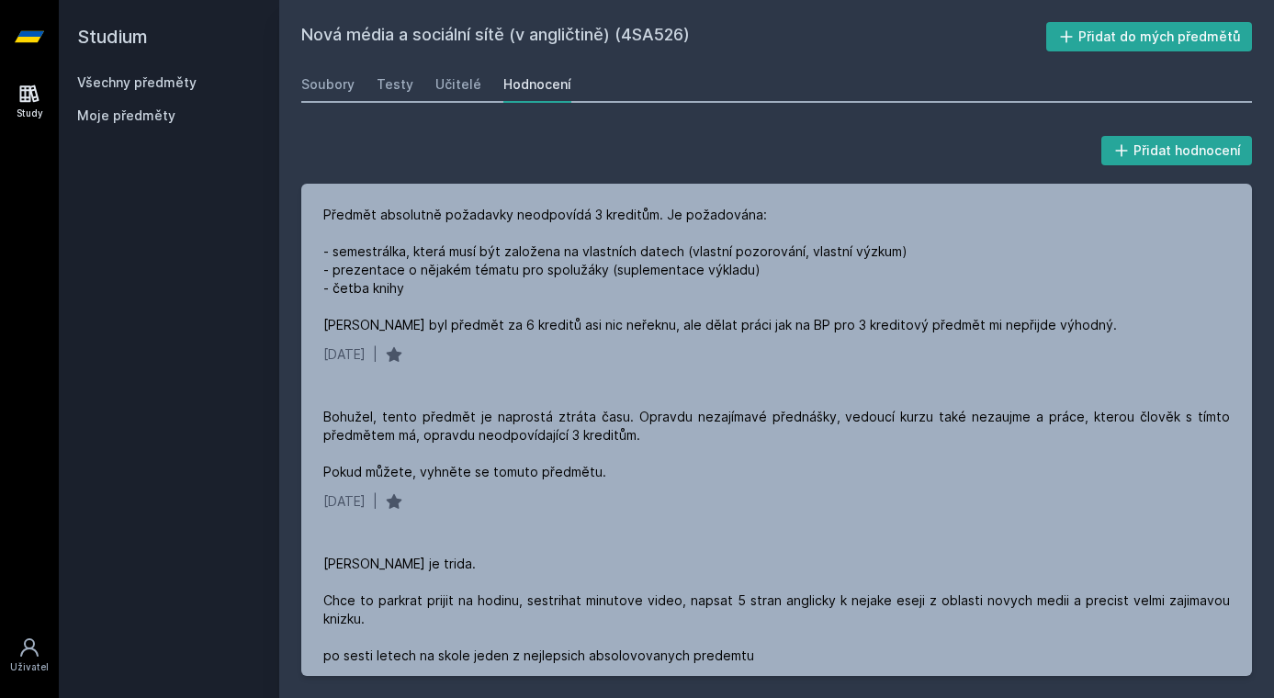
click at [149, 87] on link "Všechny předměty" at bounding box center [136, 82] width 119 height 16
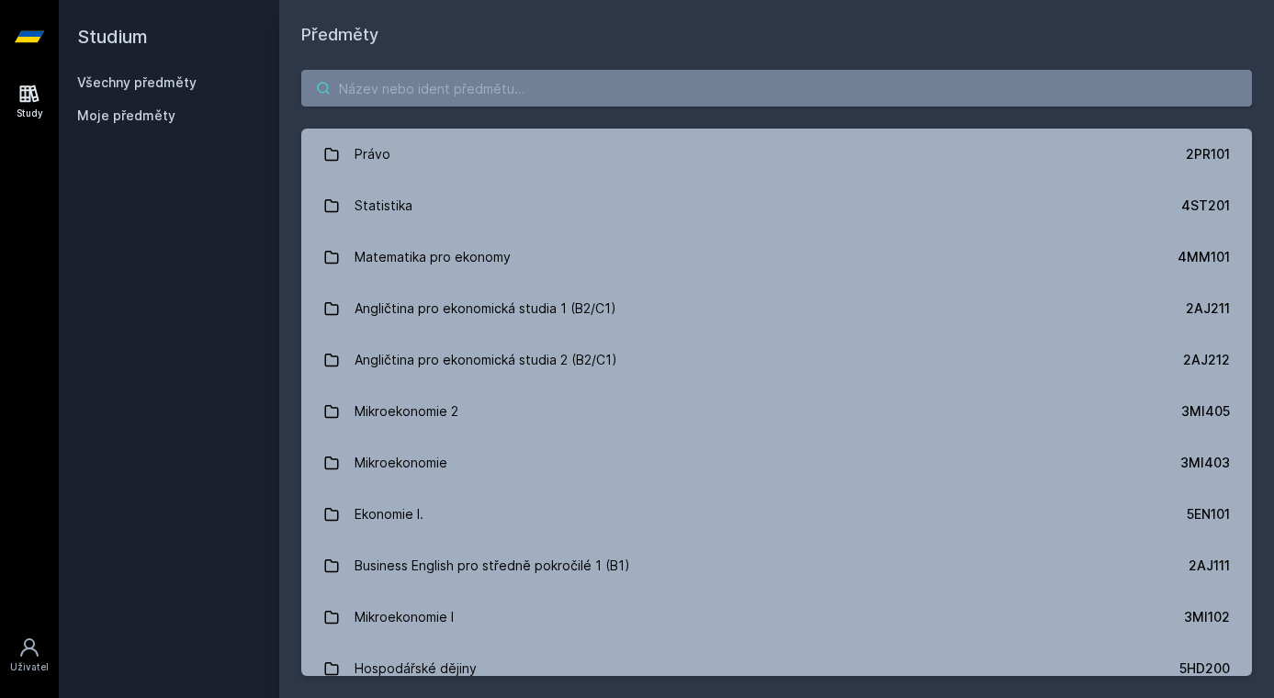
click at [527, 96] on input "search" at bounding box center [776, 88] width 951 height 37
paste input "4ME486"
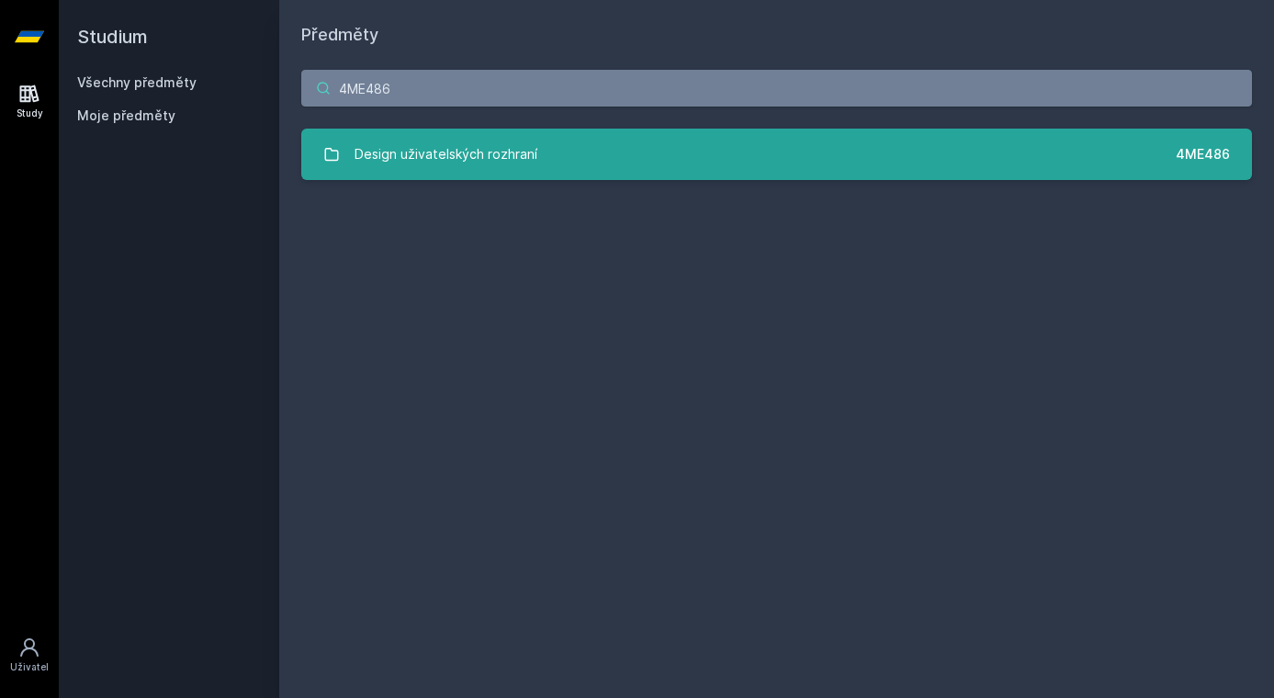
type input "4ME486"
click at [533, 166] on div "Design uživatelských rozhraní" at bounding box center [446, 154] width 183 height 37
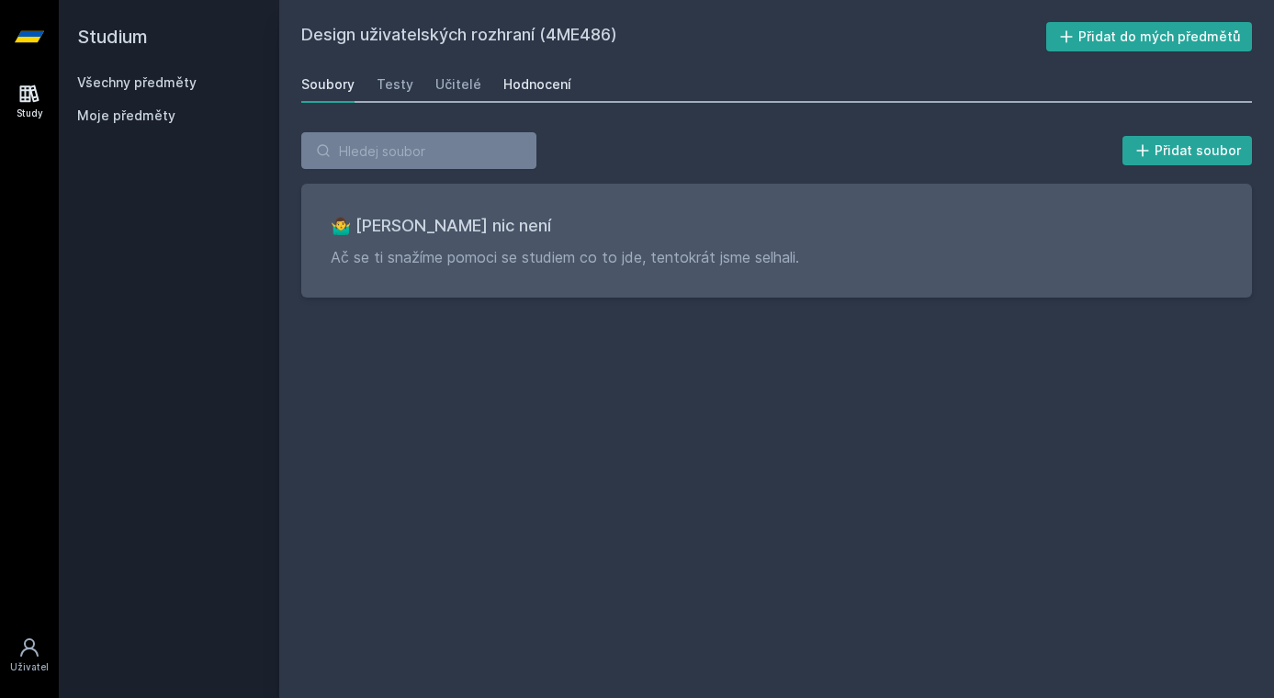
click at [524, 87] on div "Hodnocení" at bounding box center [538, 84] width 68 height 18
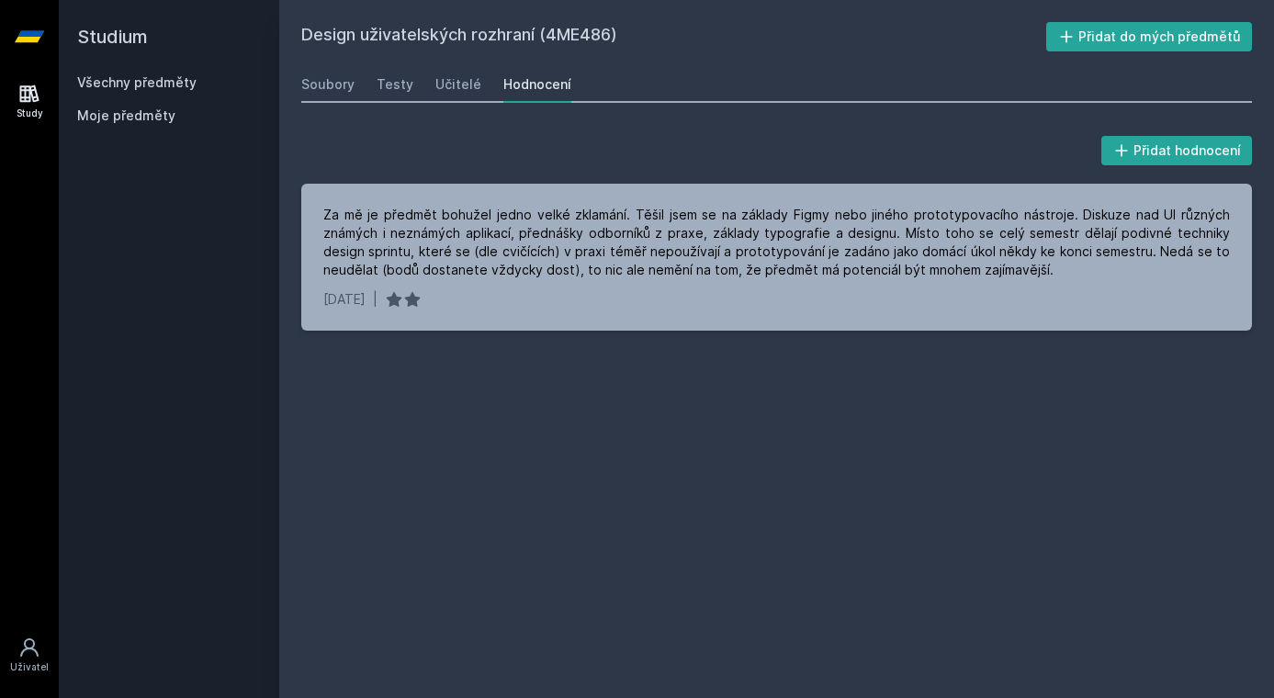
click at [143, 80] on link "Všechny předměty" at bounding box center [136, 82] width 119 height 16
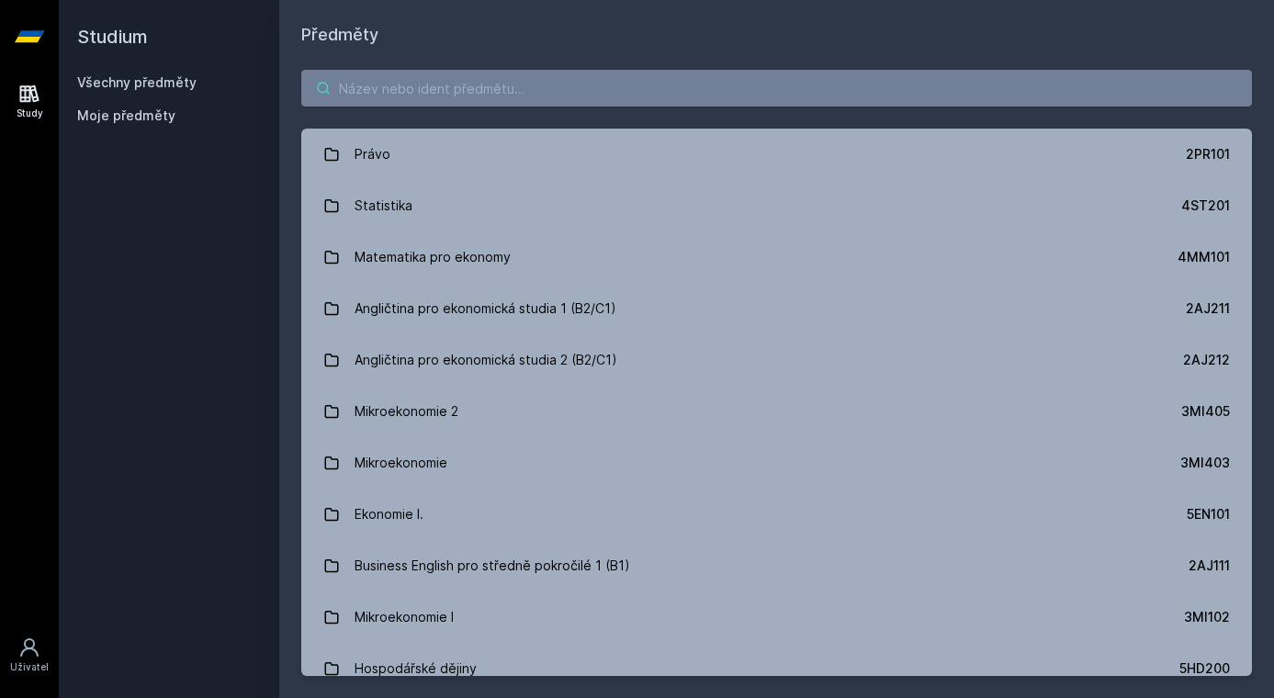
click at [544, 101] on input "search" at bounding box center [776, 88] width 951 height 37
paste input "4IT414"
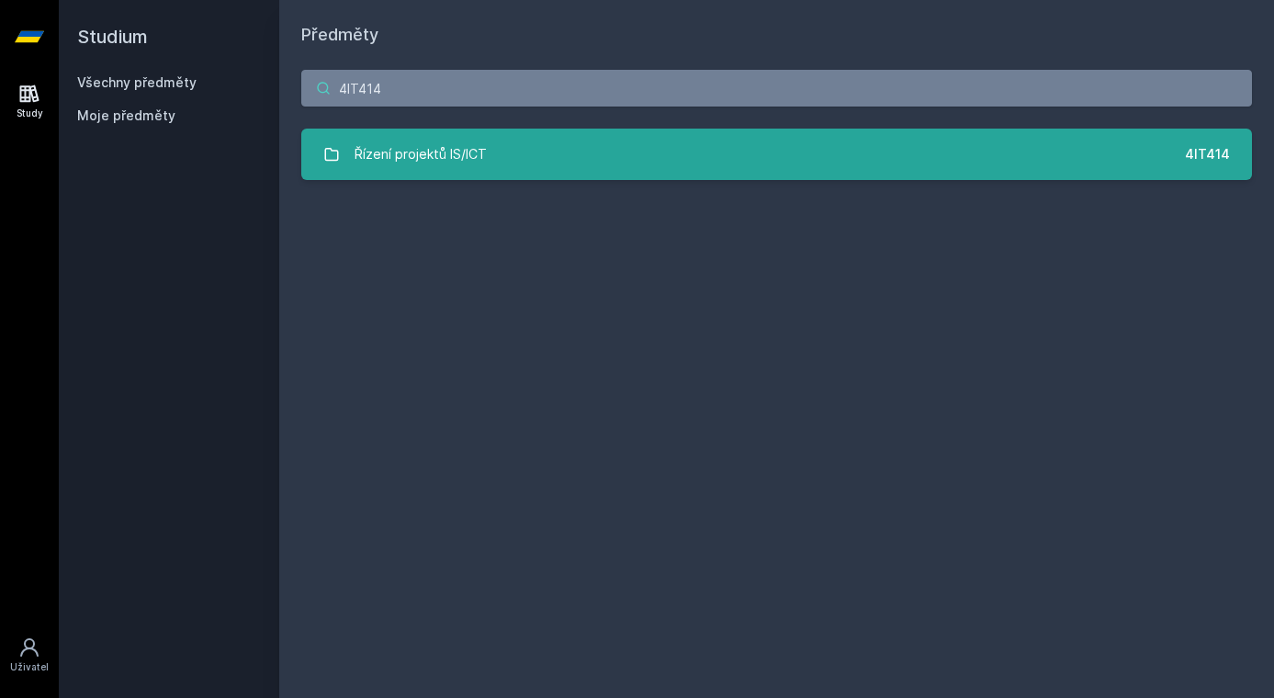
type input "4IT414"
click at [560, 139] on link "Řízení projektů IS/ICT 4IT414" at bounding box center [776, 154] width 951 height 51
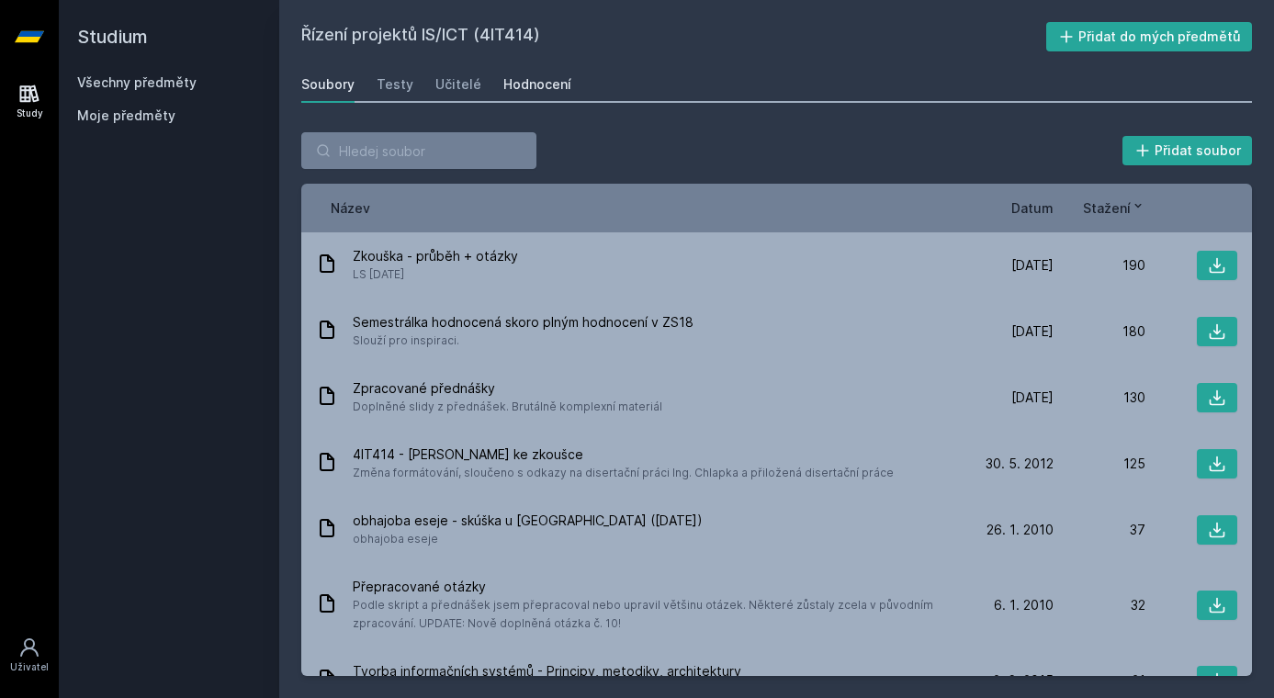
click at [535, 88] on div "Hodnocení" at bounding box center [538, 84] width 68 height 18
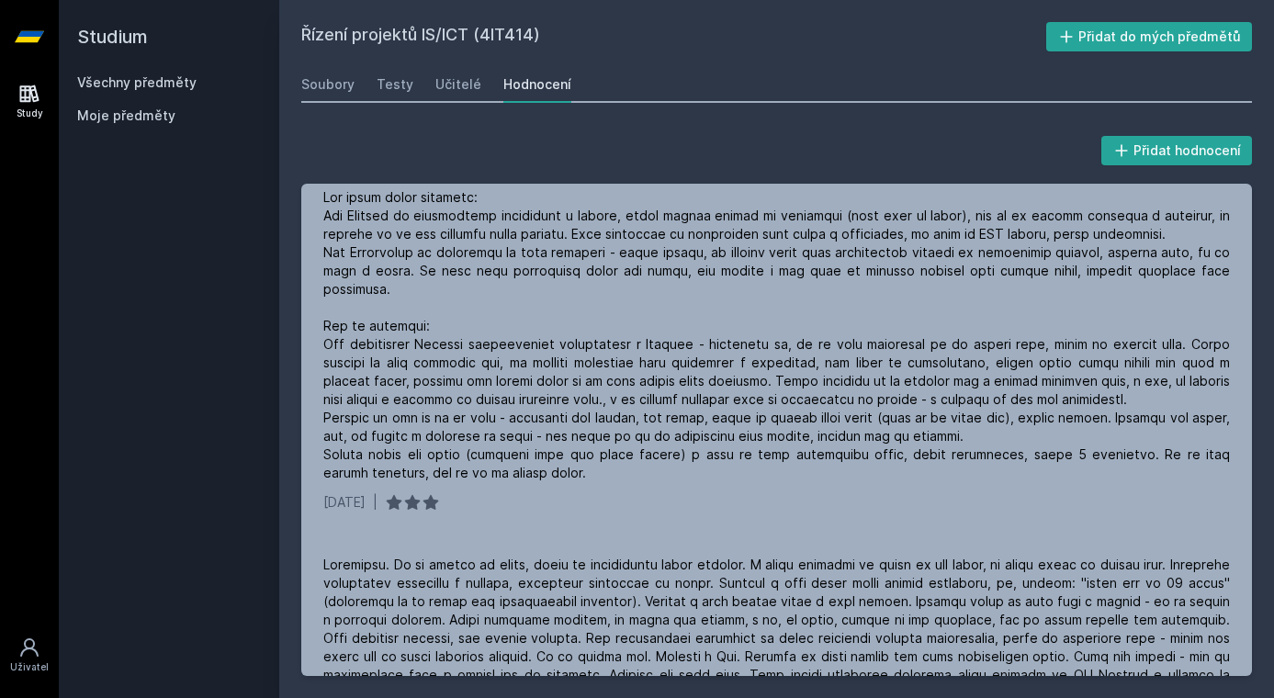
scroll to position [2877, 0]
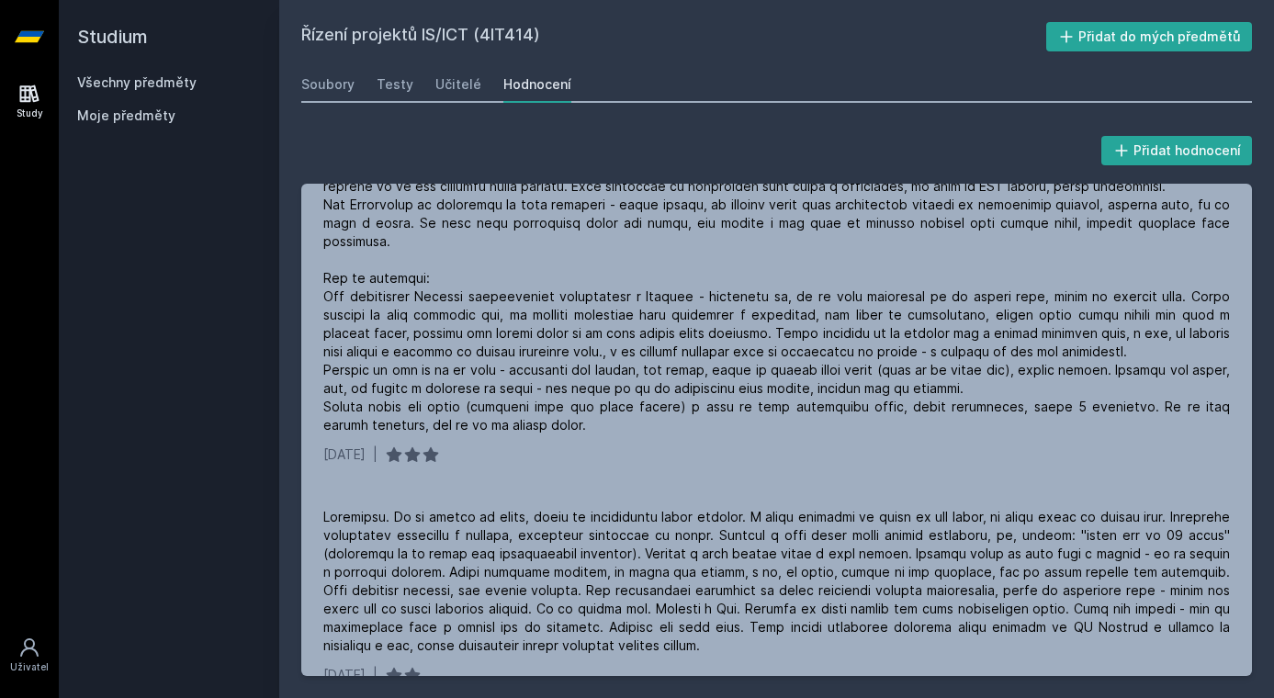
click at [146, 85] on link "Všechny předměty" at bounding box center [136, 82] width 119 height 16
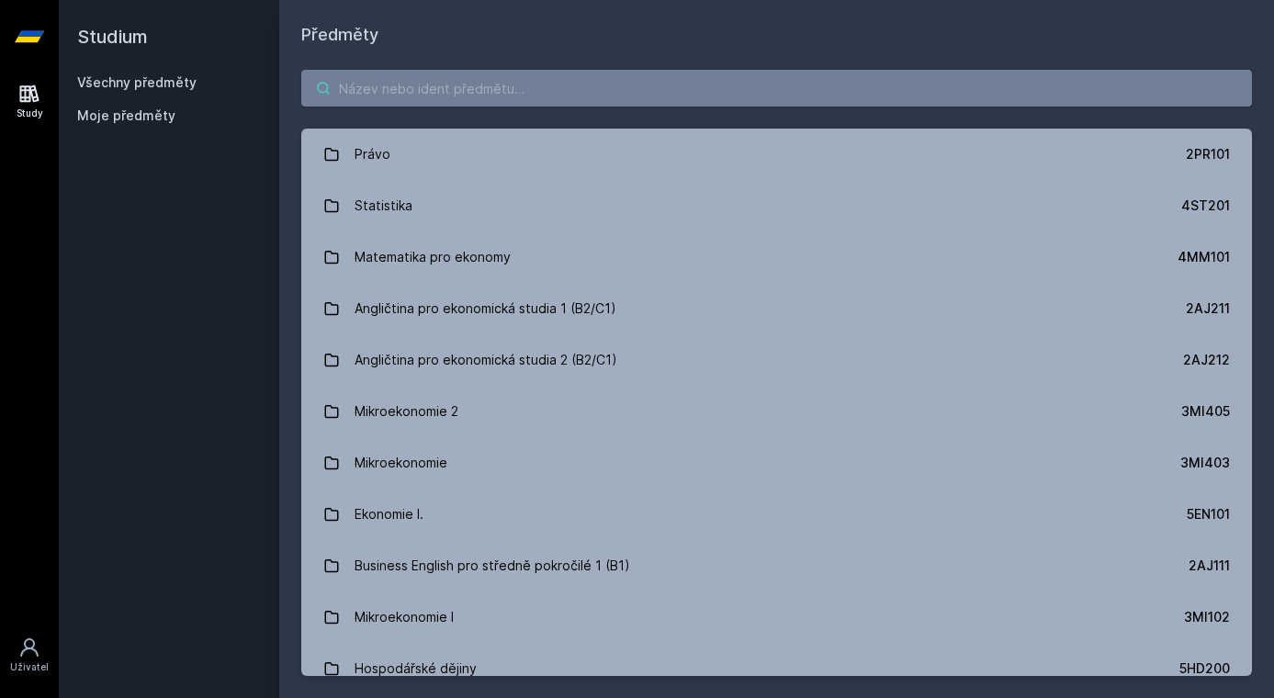
click at [579, 86] on input "search" at bounding box center [776, 88] width 951 height 37
paste input "4ME484"
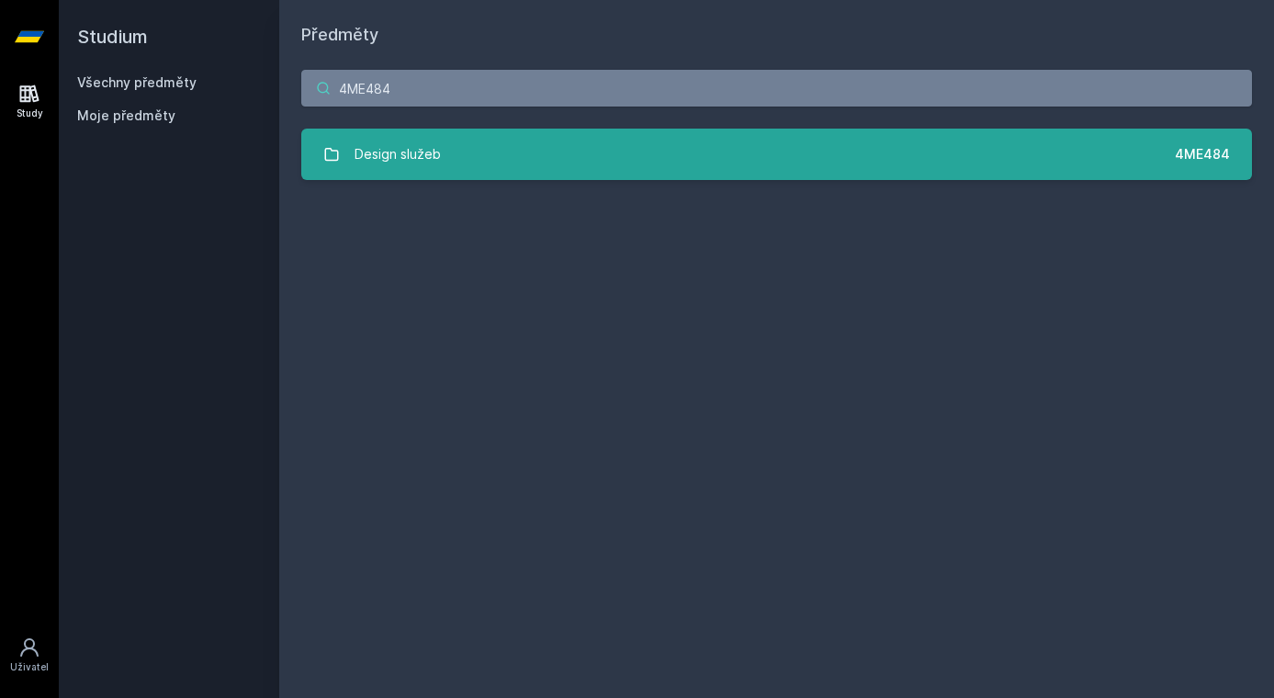
type input "4ME484"
click at [606, 152] on link "Design služeb 4ME484" at bounding box center [776, 154] width 951 height 51
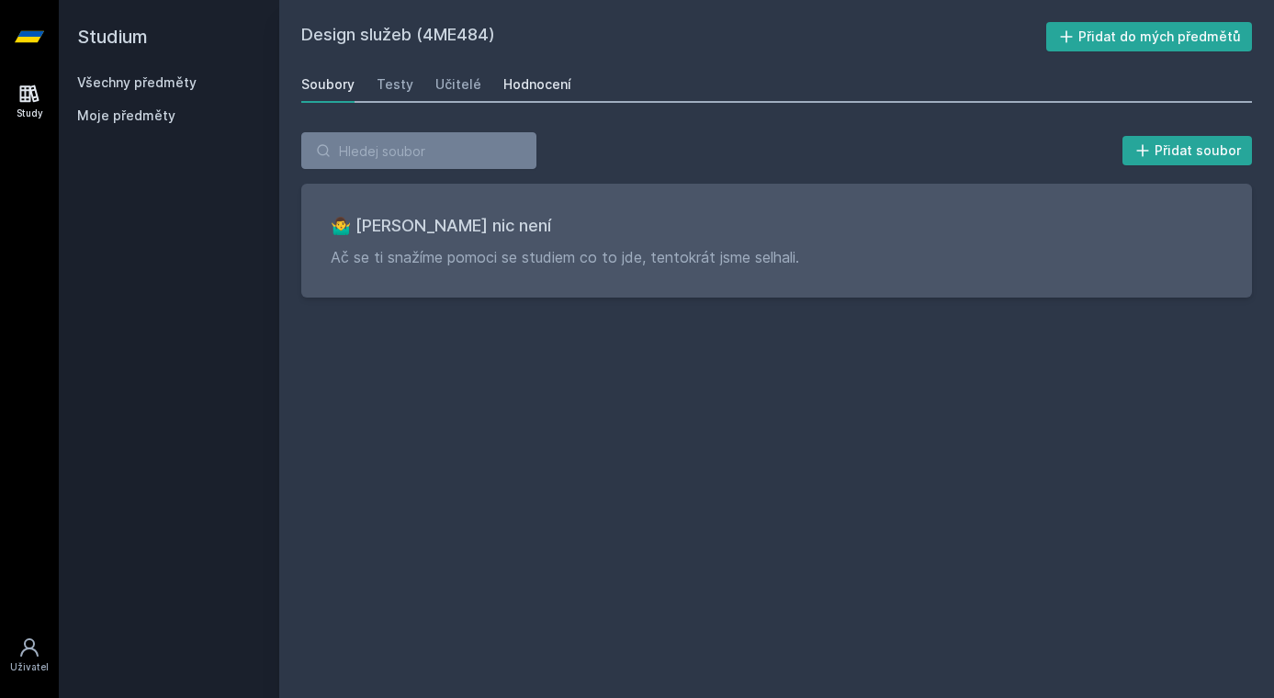
click at [536, 84] on div "Hodnocení" at bounding box center [538, 84] width 68 height 18
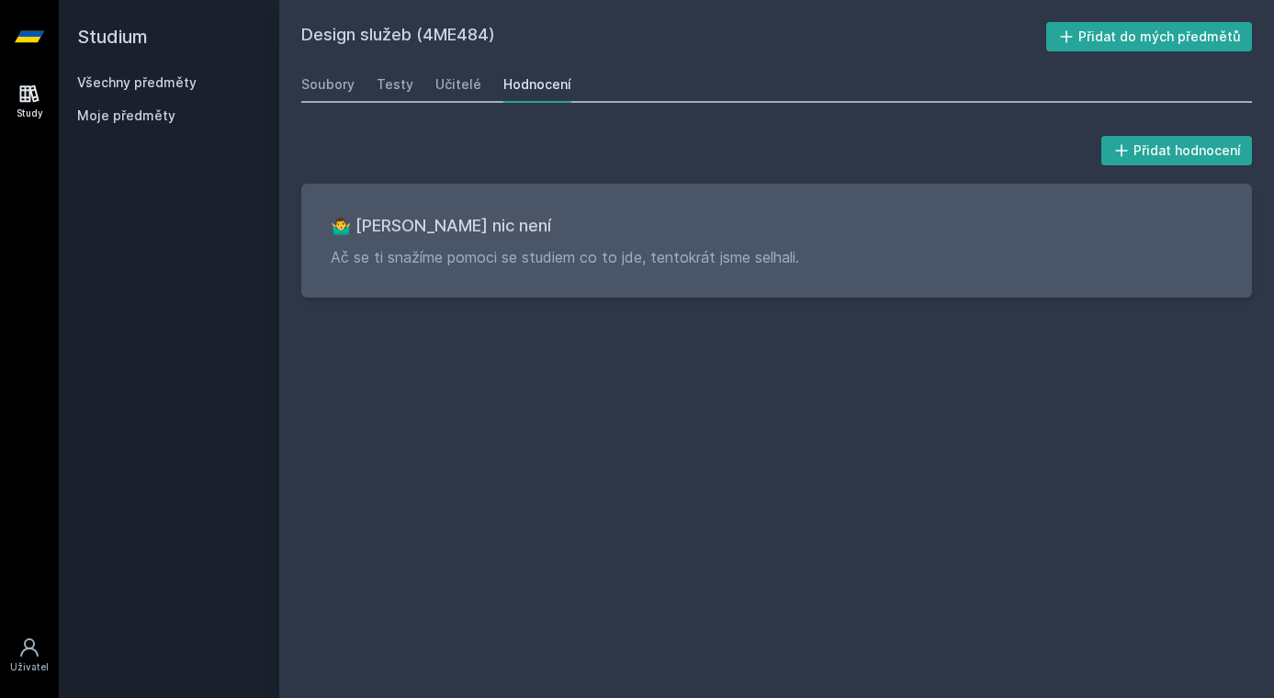
click at [164, 85] on link "Všechny předměty" at bounding box center [136, 82] width 119 height 16
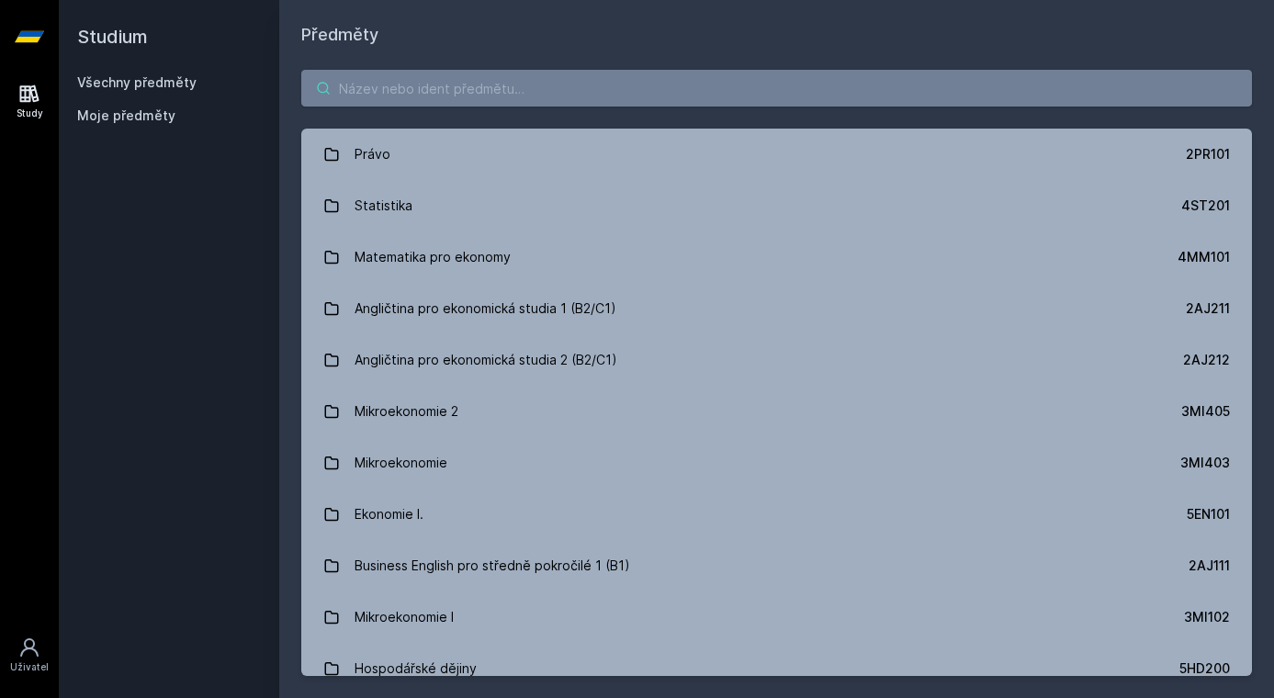
click at [523, 94] on input "search" at bounding box center [776, 88] width 951 height 37
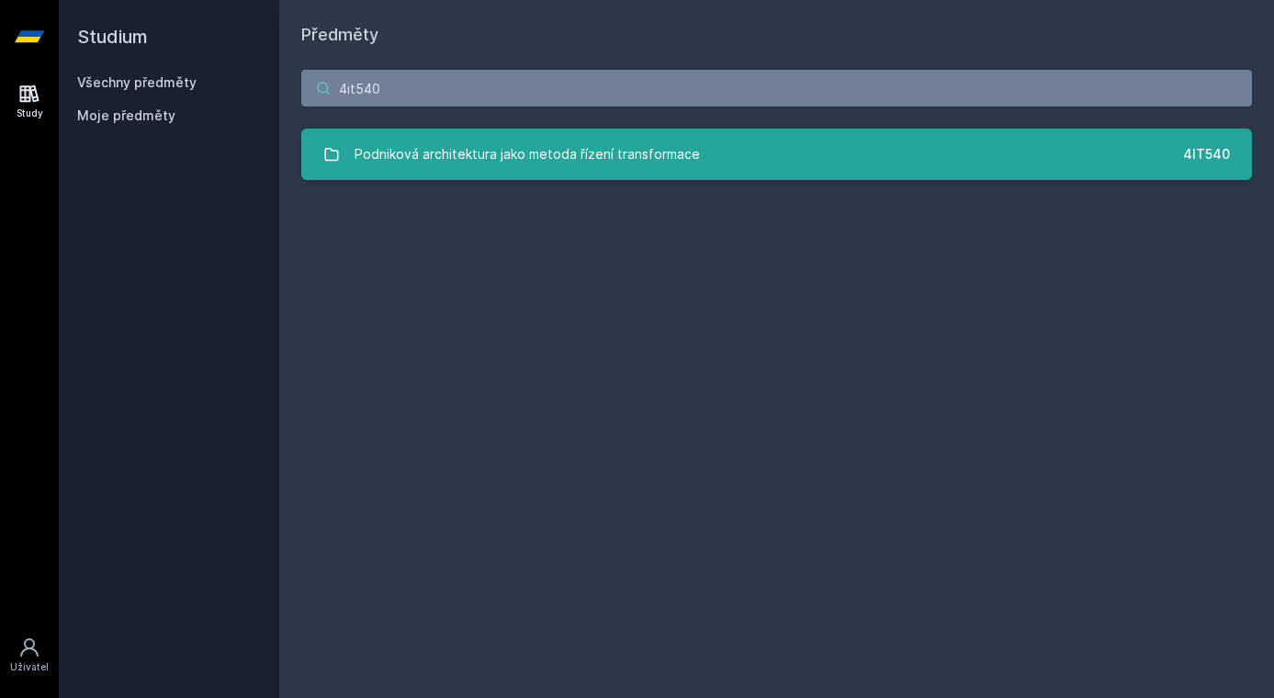
type input "4it540"
click at [542, 156] on div "Podniková architektura jako metoda řízení transformace" at bounding box center [527, 154] width 345 height 37
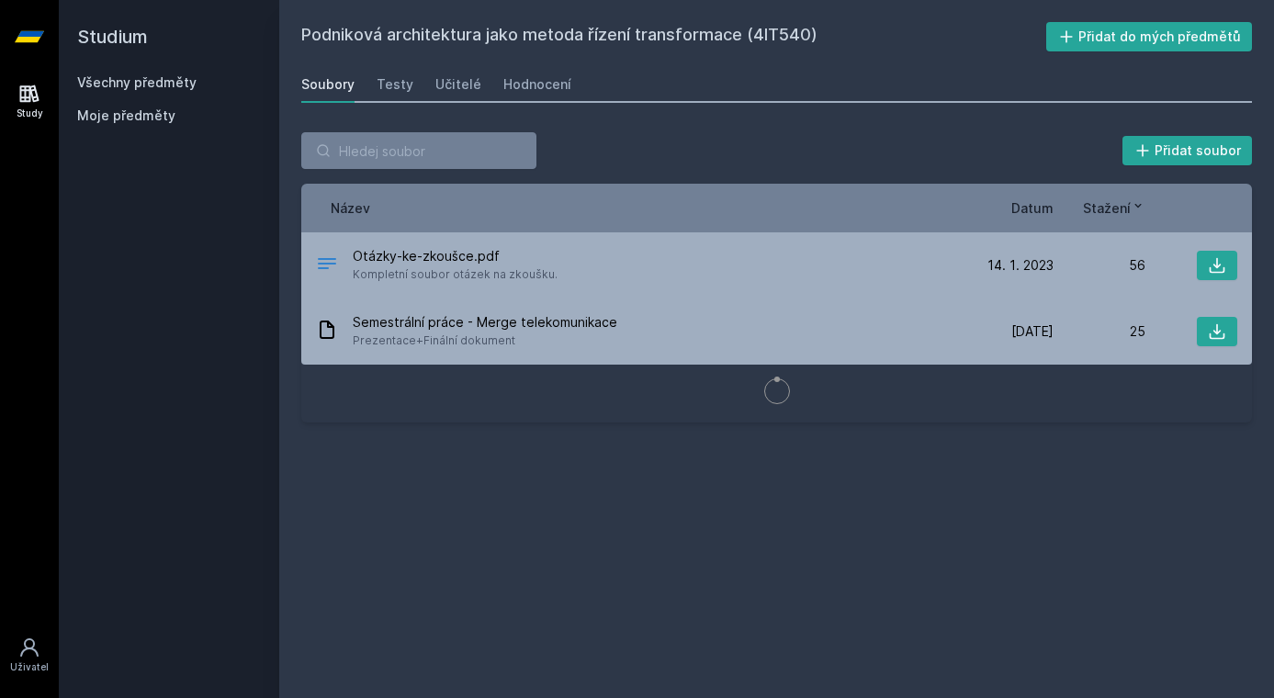
click at [571, 89] on div "Soubory Testy Učitelé Hodnocení" at bounding box center [776, 84] width 951 height 37
click at [549, 89] on div "Hodnocení" at bounding box center [538, 84] width 68 height 18
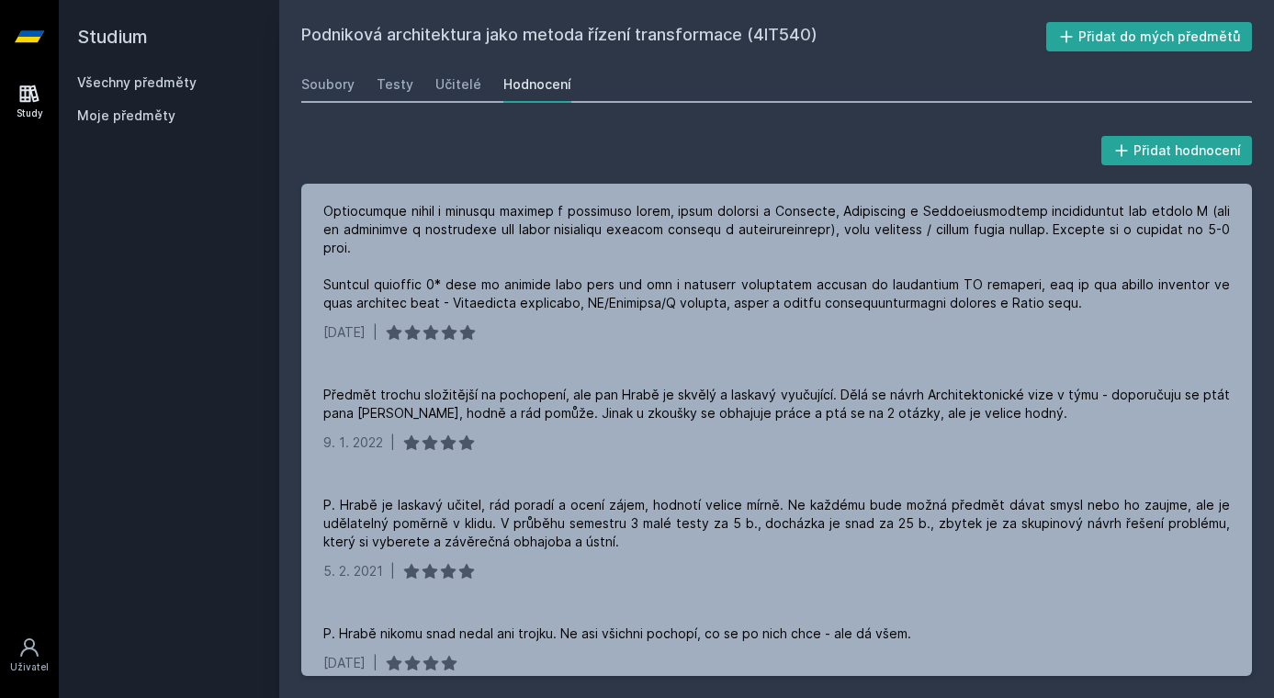
click at [170, 0] on h2 "Studium" at bounding box center [169, 37] width 184 height 74
click at [143, 83] on link "Všechny předměty" at bounding box center [136, 82] width 119 height 16
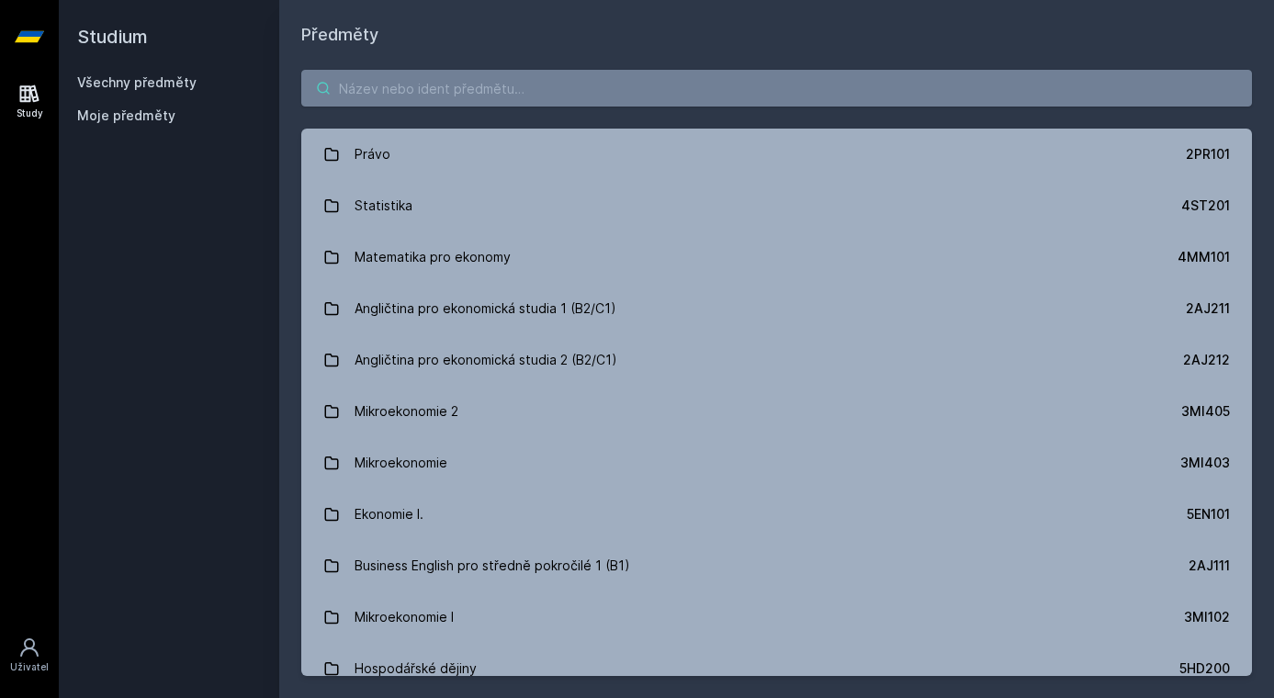
click at [561, 96] on input "search" at bounding box center [776, 88] width 951 height 37
paste input "4ME411"
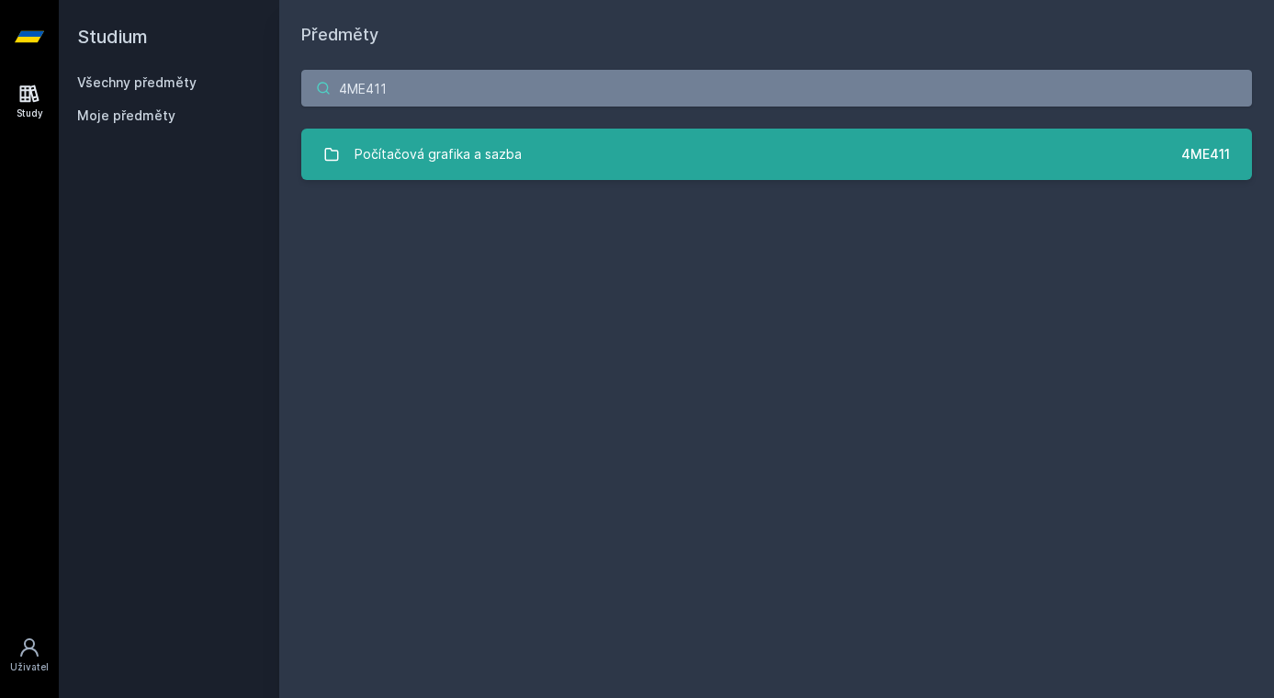
type input "4ME411"
click at [547, 142] on link "Počítačová grafika a sazba 4ME411" at bounding box center [776, 154] width 951 height 51
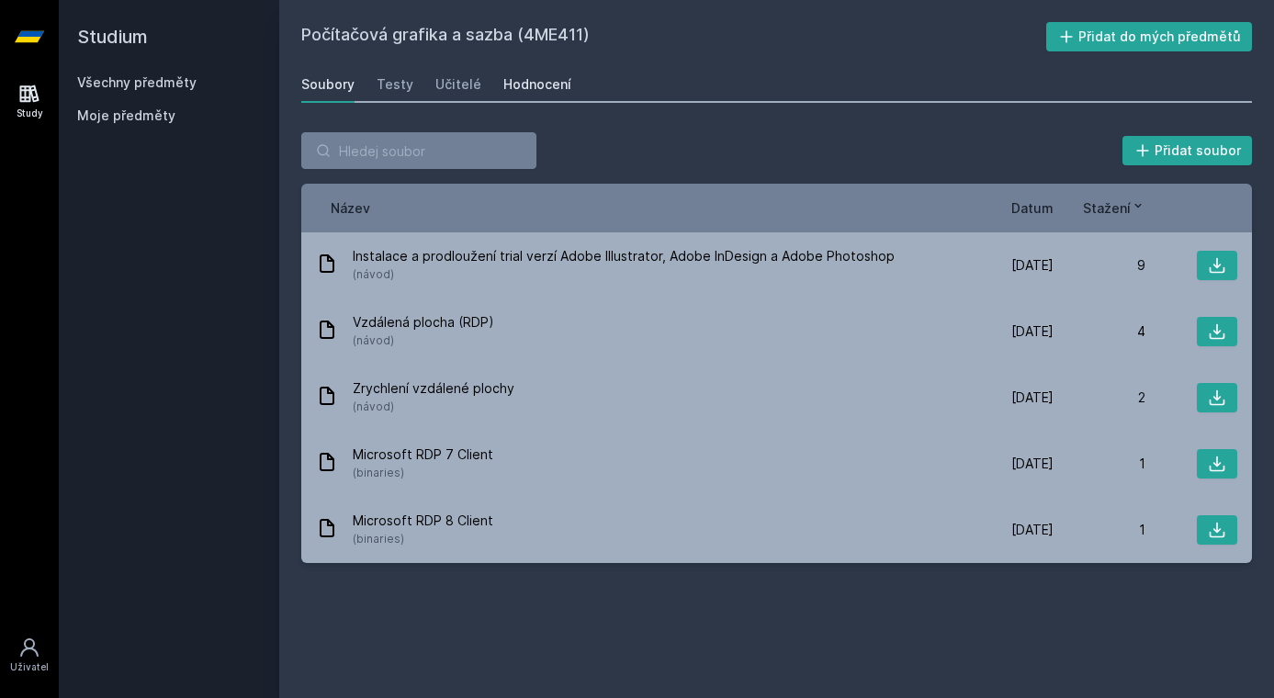
click at [561, 85] on div "Hodnocení" at bounding box center [538, 84] width 68 height 18
